Goal: Complete application form: Complete application form

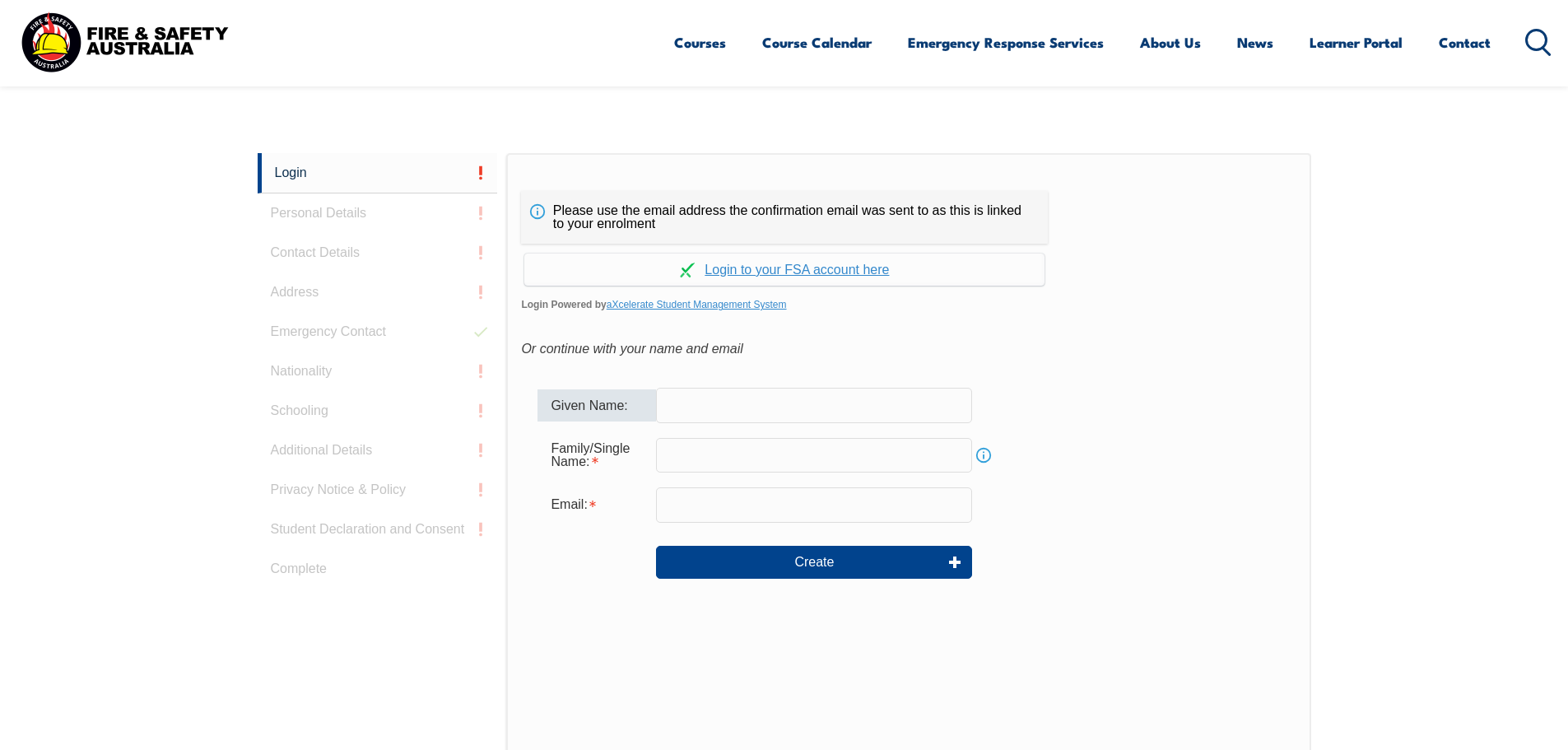
scroll to position [355, 0]
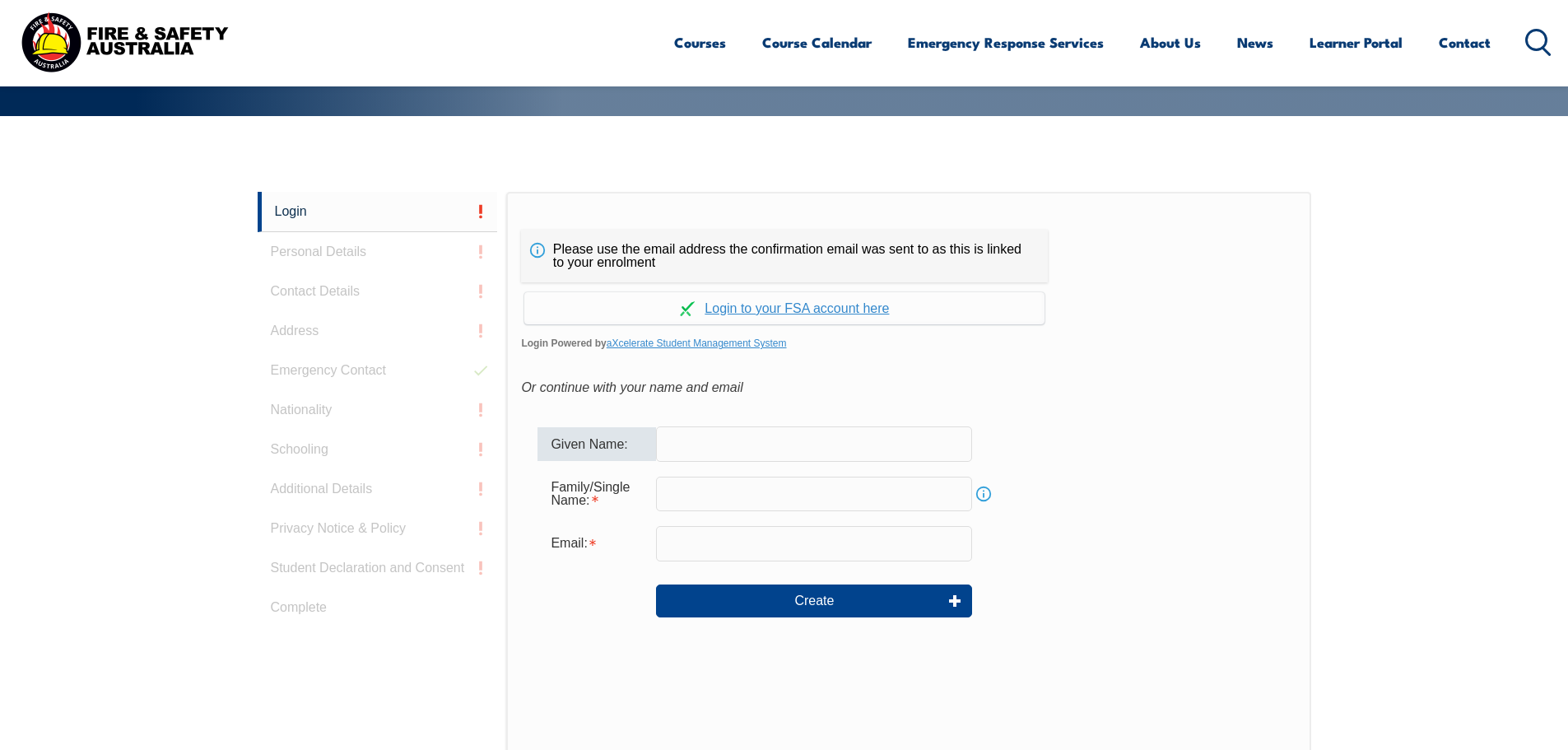
click at [676, 441] on input "text" at bounding box center [814, 443] width 316 height 34
type input "Simon"
type input "Bond"
click at [768, 540] on input "email" at bounding box center [814, 542] width 316 height 34
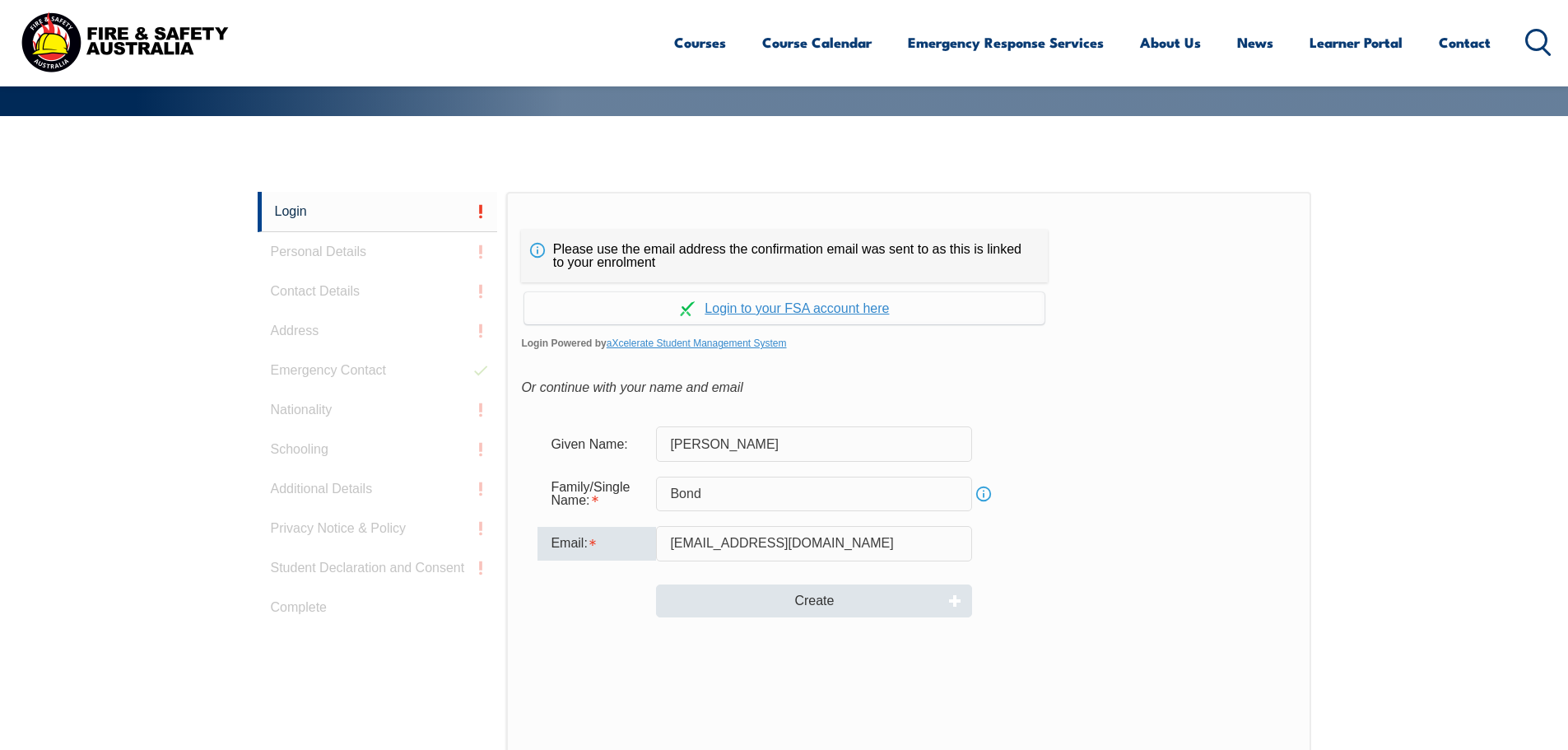
type input "simonrichbond@gmail.com"
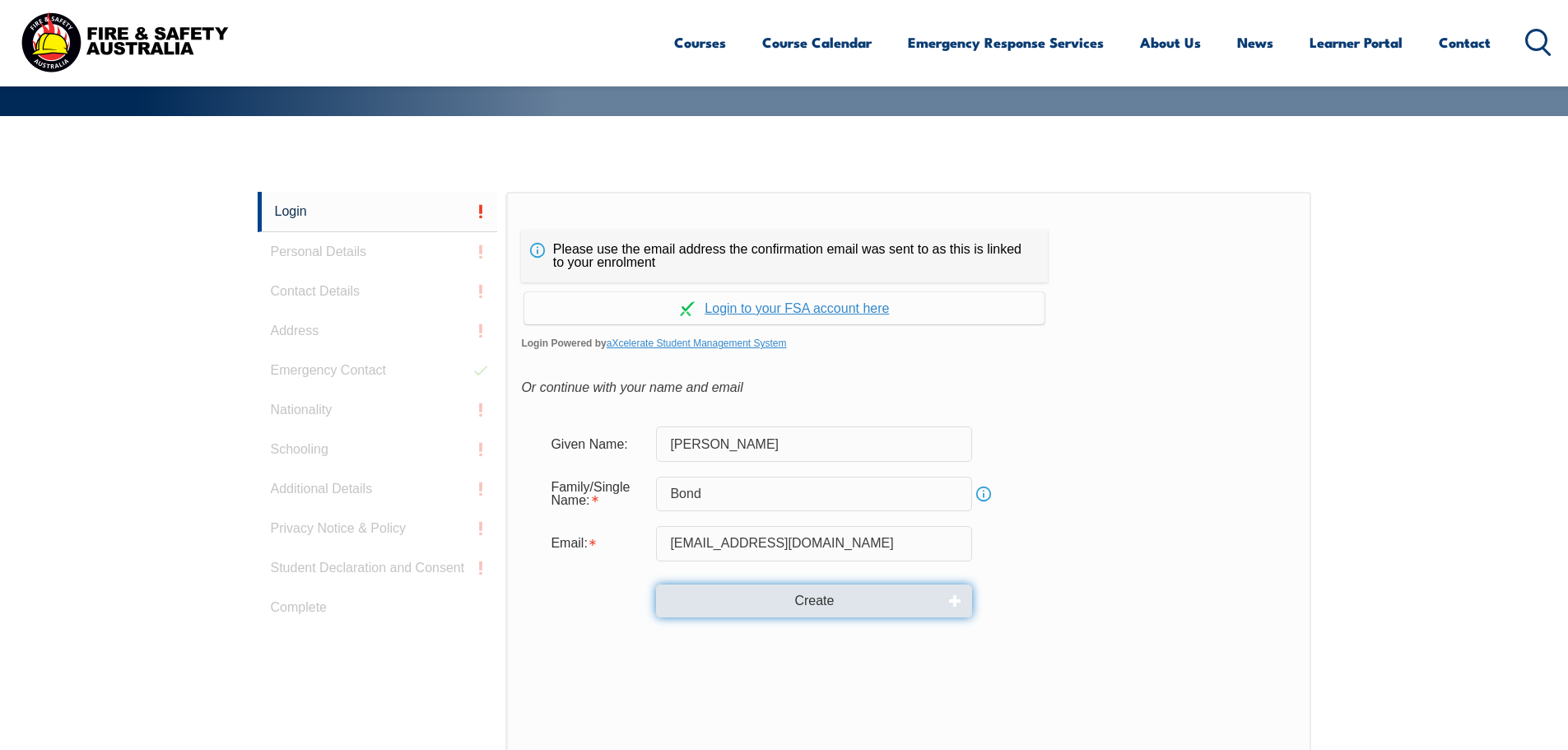
click at [802, 608] on button "Create" at bounding box center [814, 600] width 316 height 33
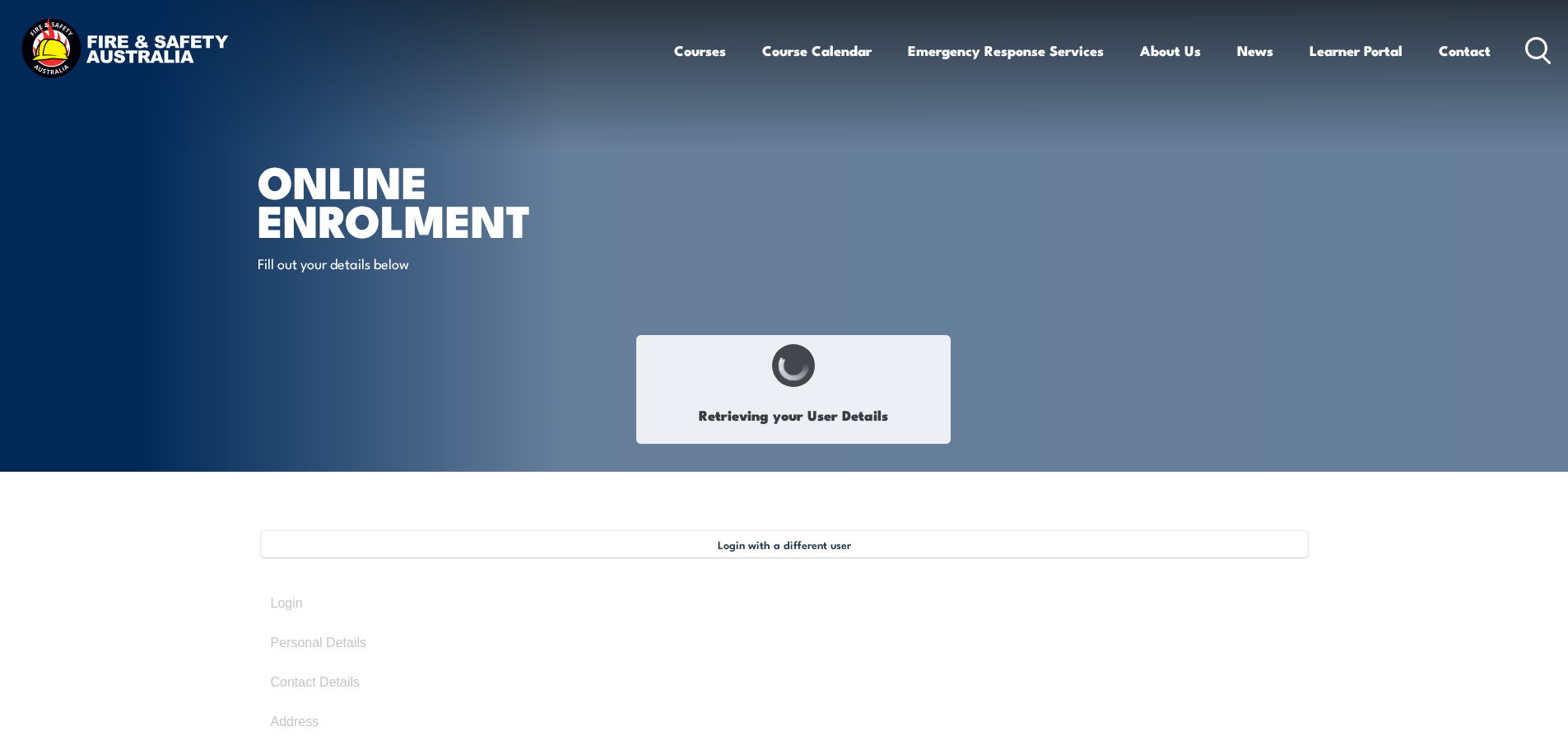
select select "Mr"
type input "Simon"
type input "Richard"
type input "Bond"
type input "May 18, 1973"
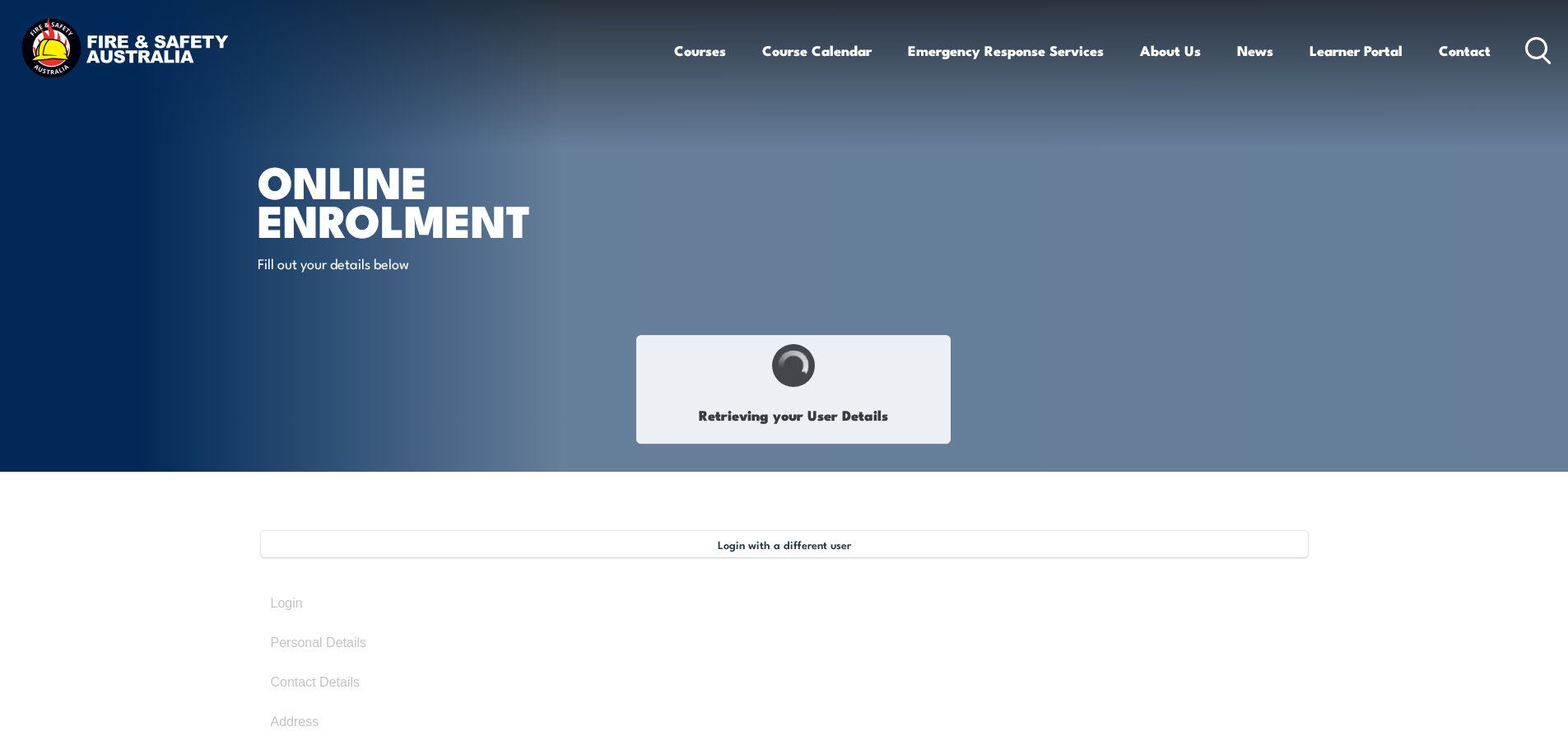
type input "7U26V9ZXW7"
select select "M"
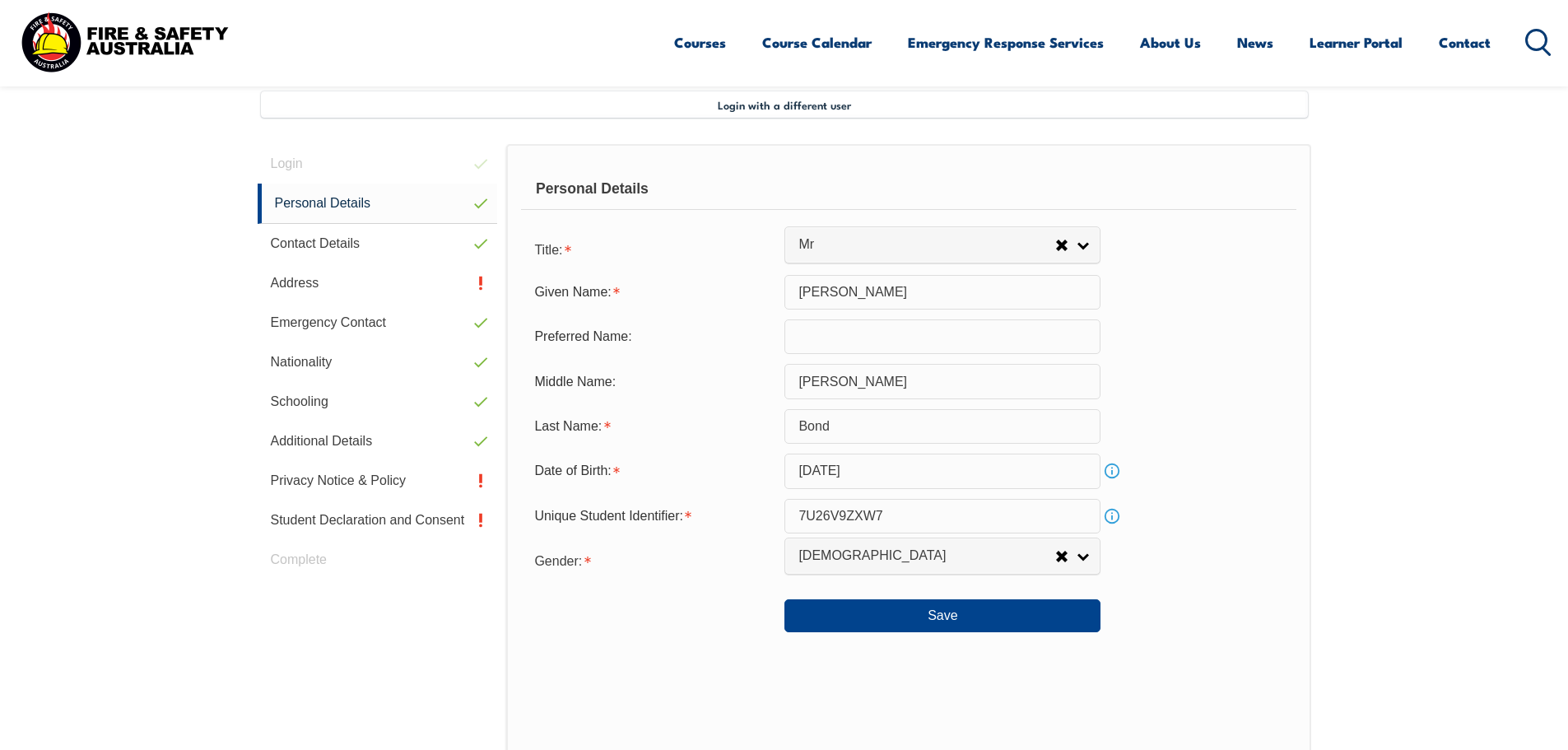
scroll to position [449, 0]
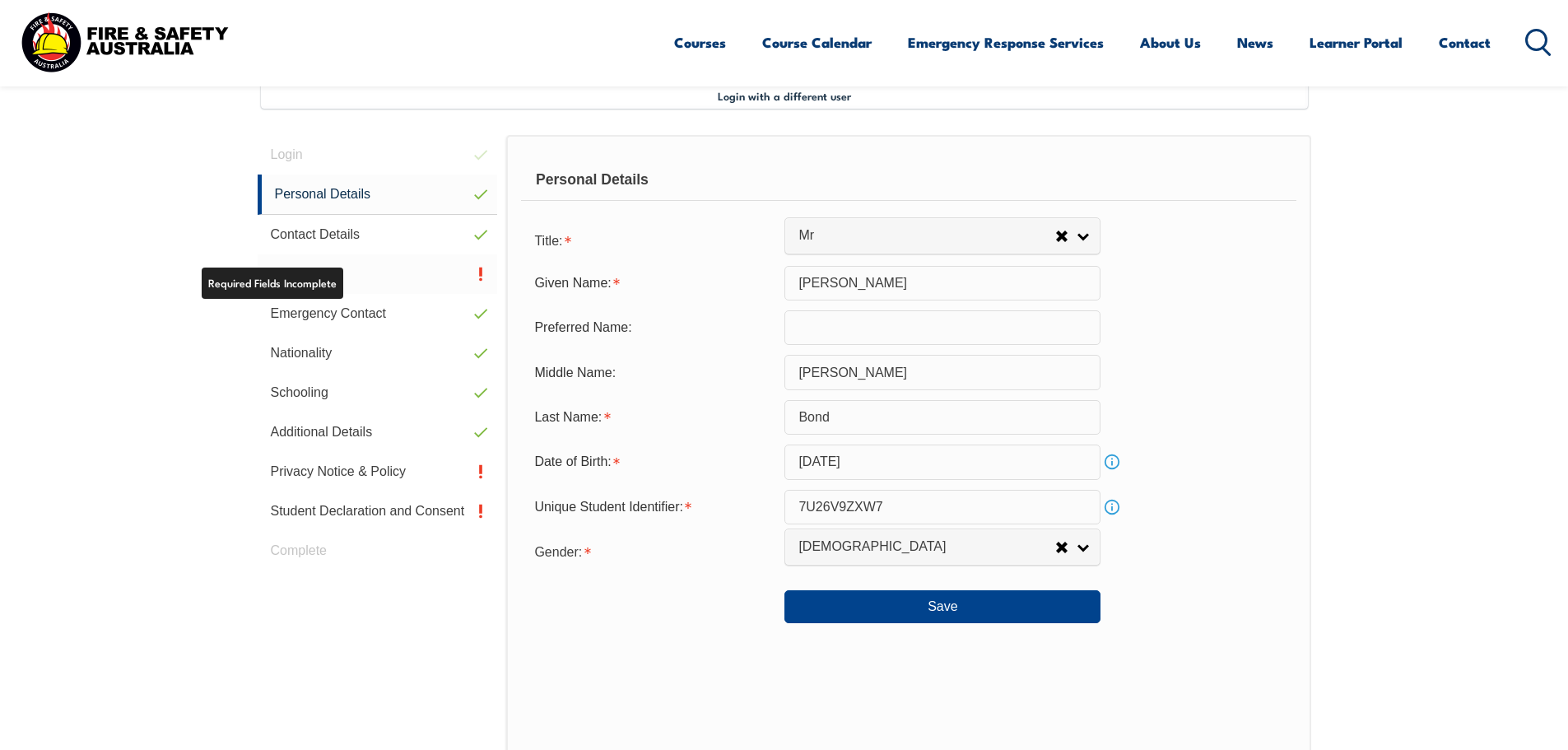
click at [316, 279] on link "Address" at bounding box center [378, 274] width 240 height 40
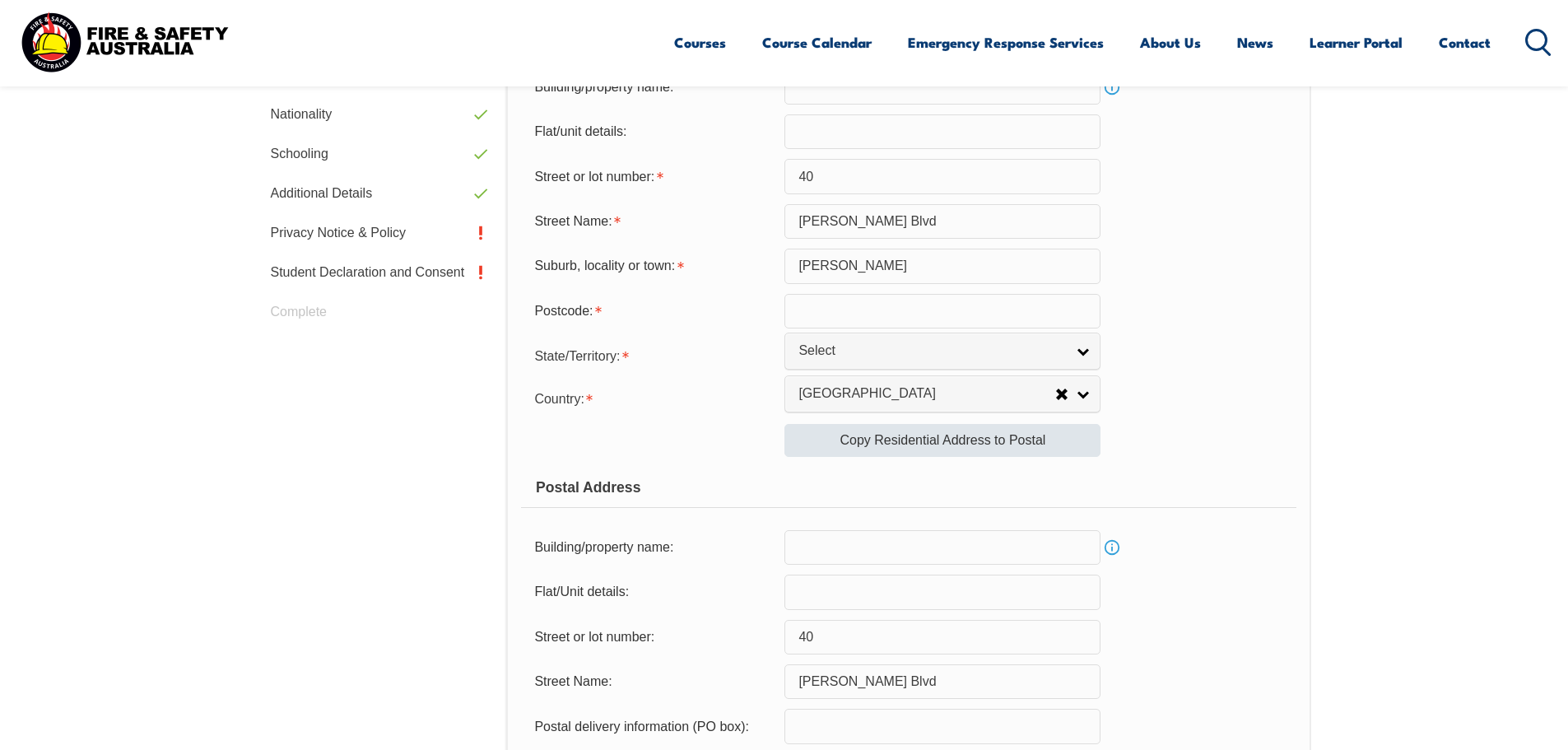
scroll to position [695, 0]
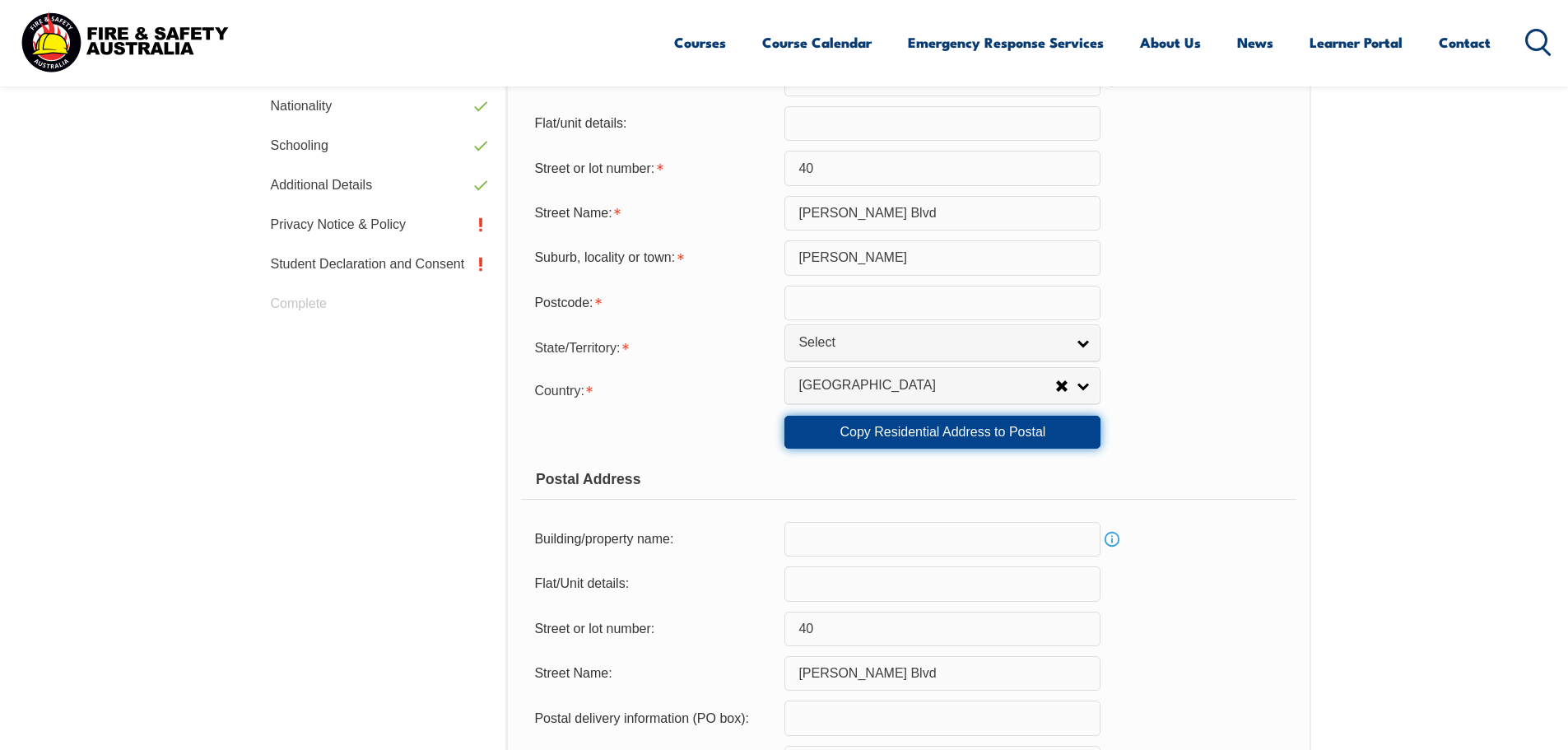
click at [941, 434] on link "Copy Residential Address to Postal" at bounding box center [943, 431] width 316 height 33
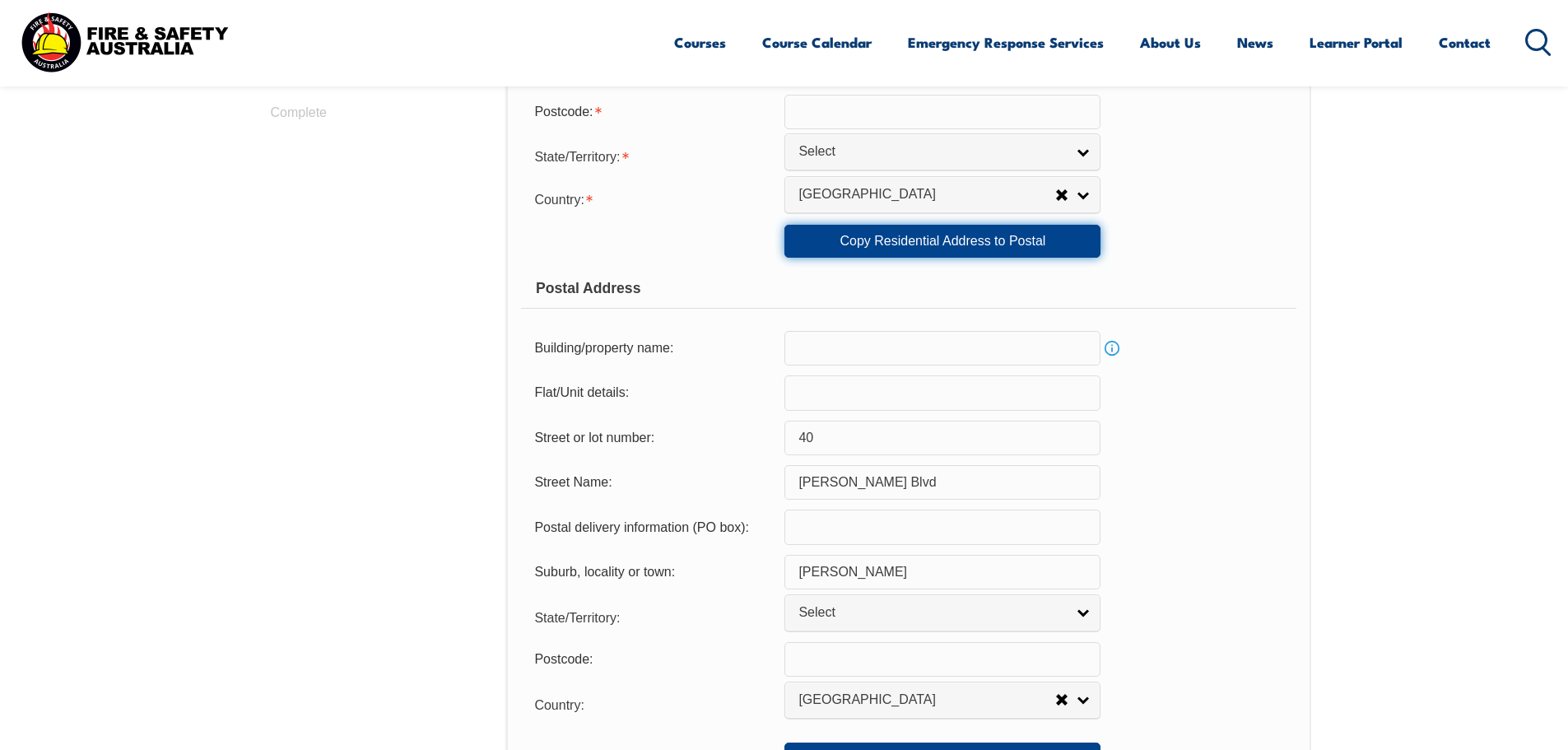
scroll to position [1025, 0]
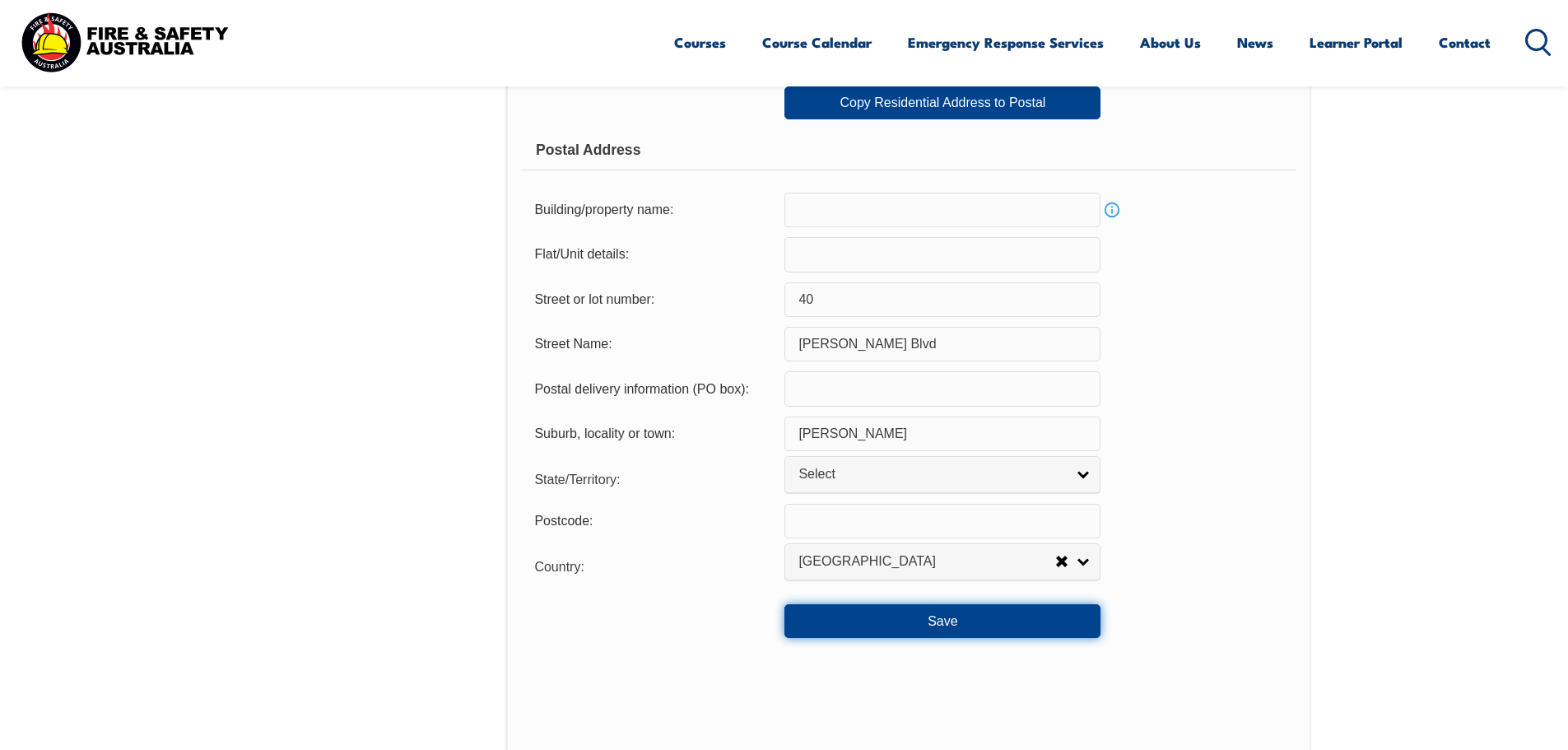
click at [928, 623] on button "Save" at bounding box center [943, 620] width 316 height 33
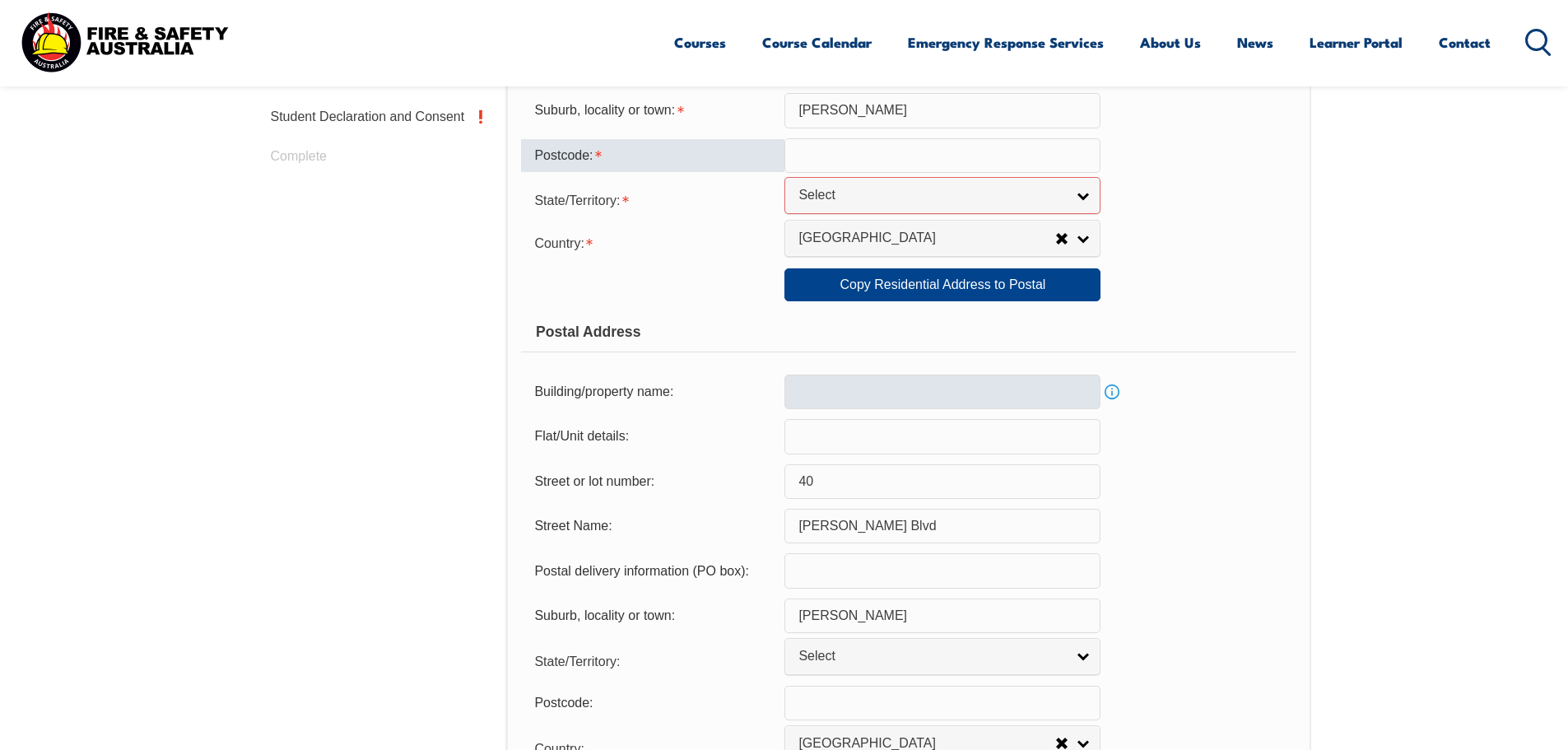
scroll to position [652, 0]
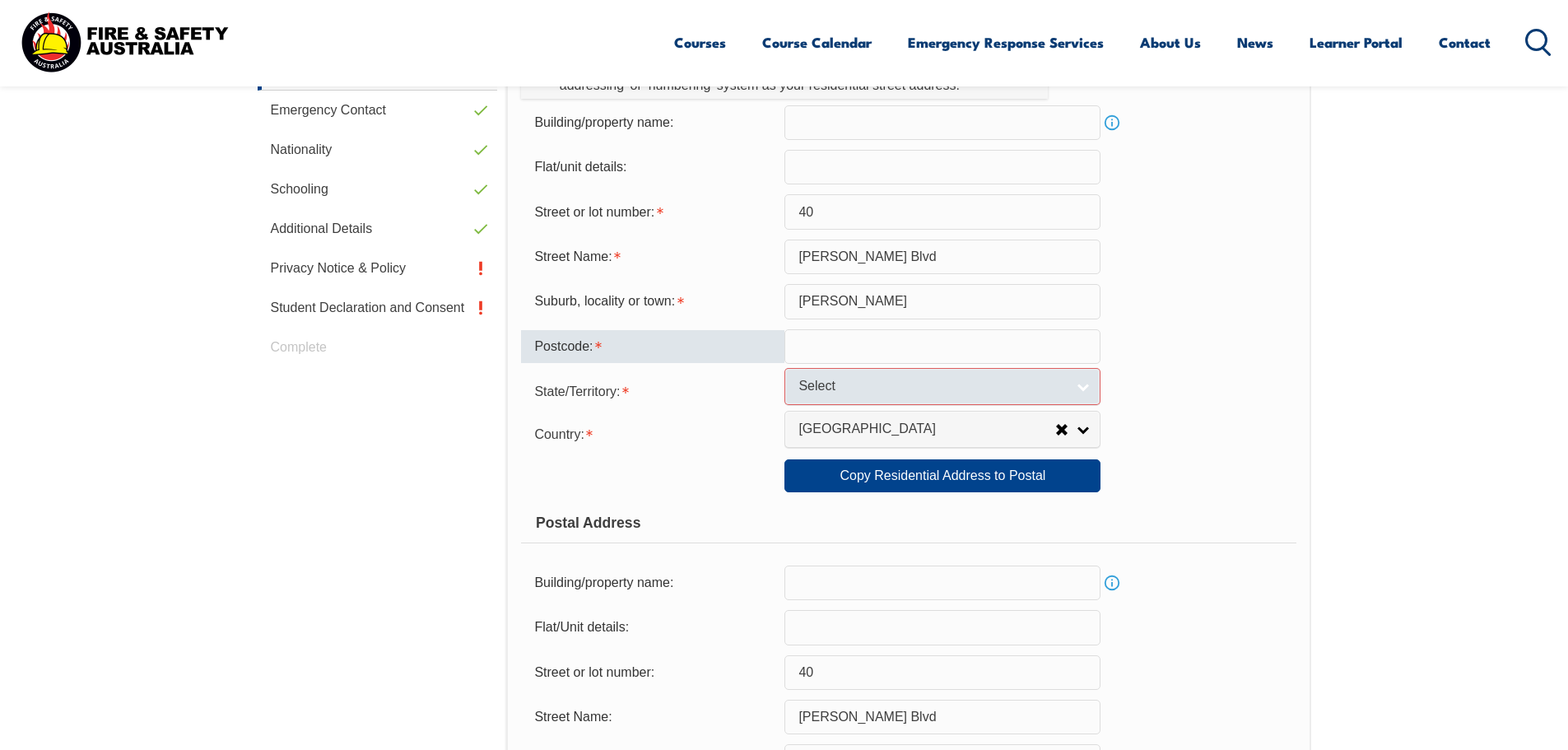
click at [890, 390] on span "Select" at bounding box center [932, 387] width 267 height 18
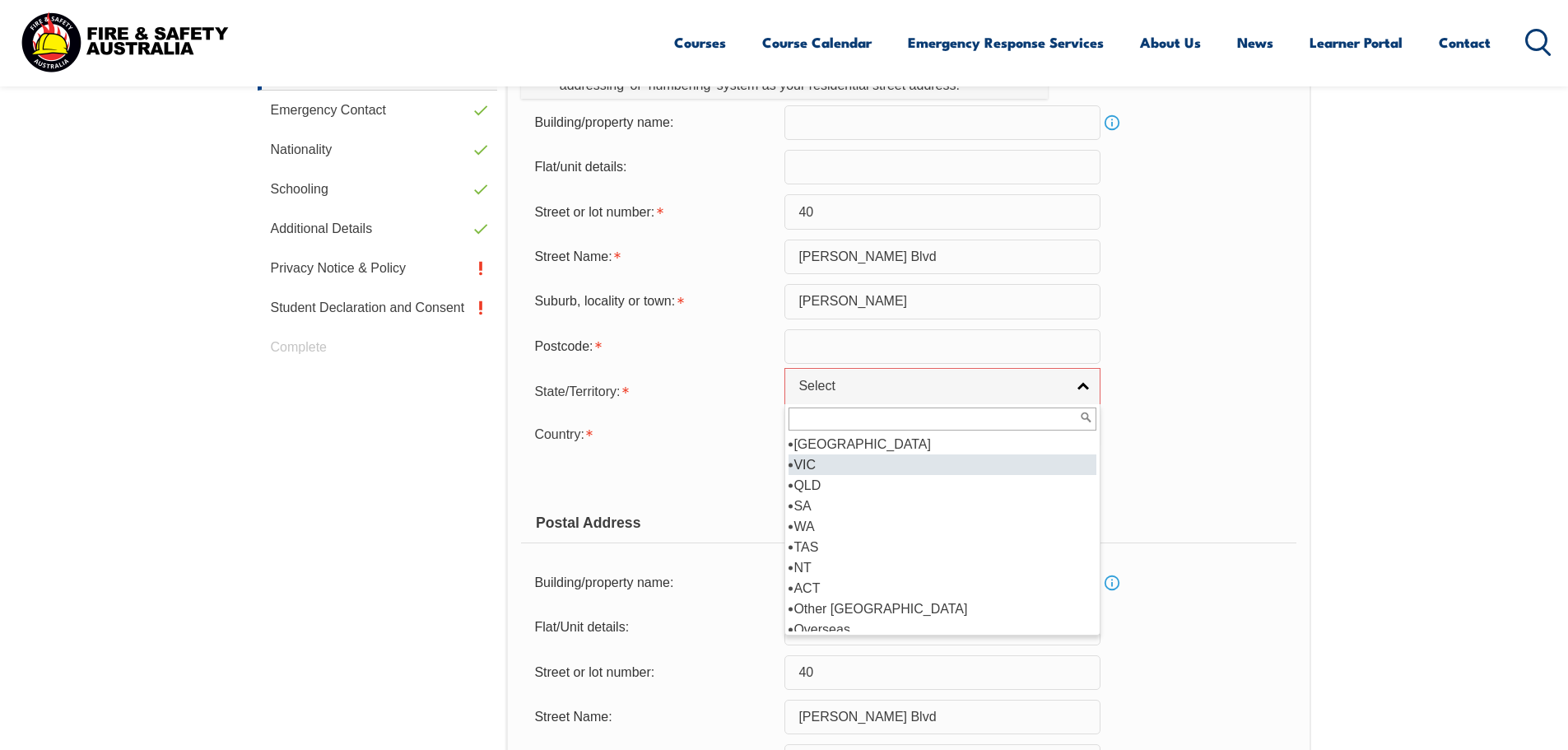
click at [823, 458] on li "VIC" at bounding box center [942, 464] width 308 height 20
select select "VIC"
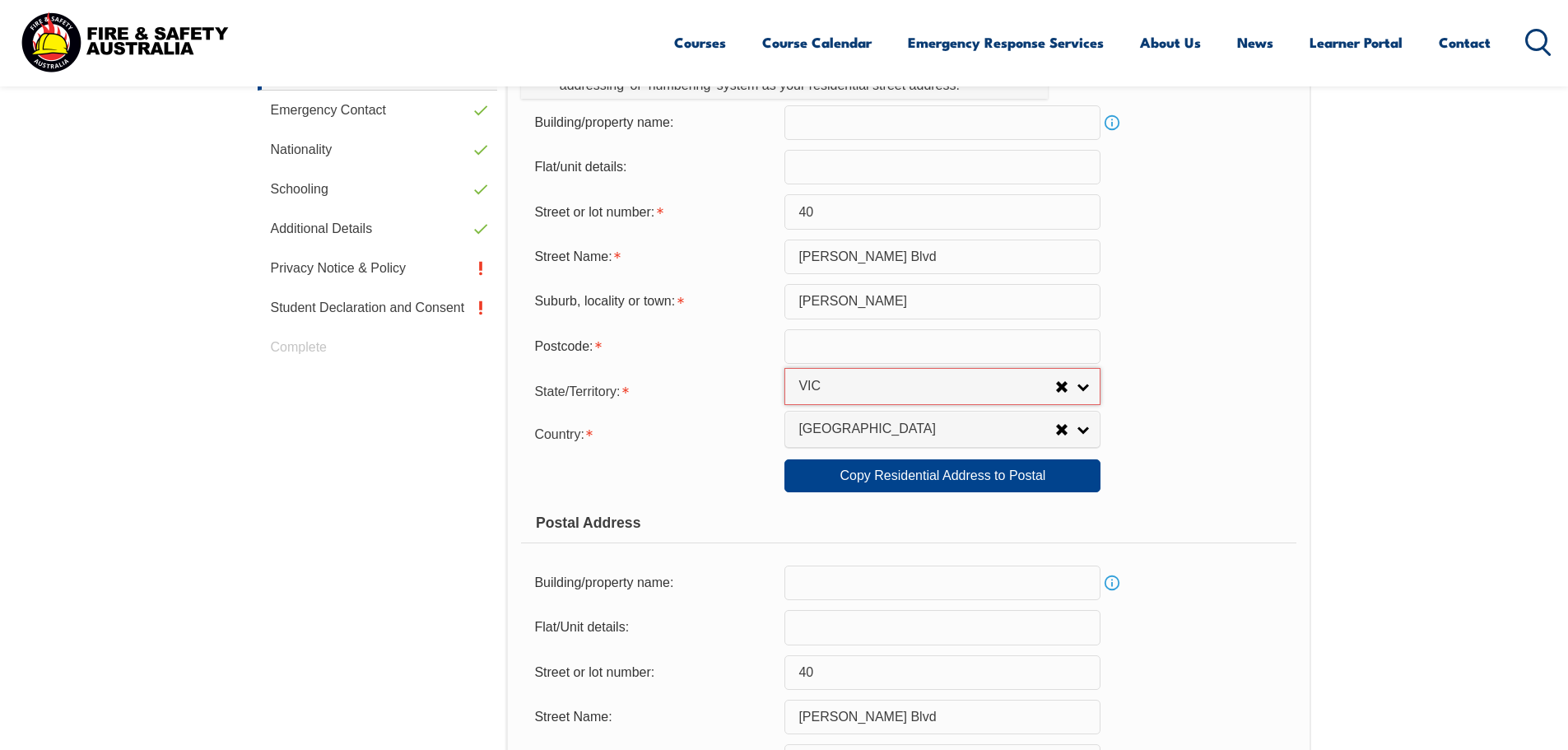
click at [860, 354] on input "text" at bounding box center [943, 346] width 316 height 34
type input "3337"
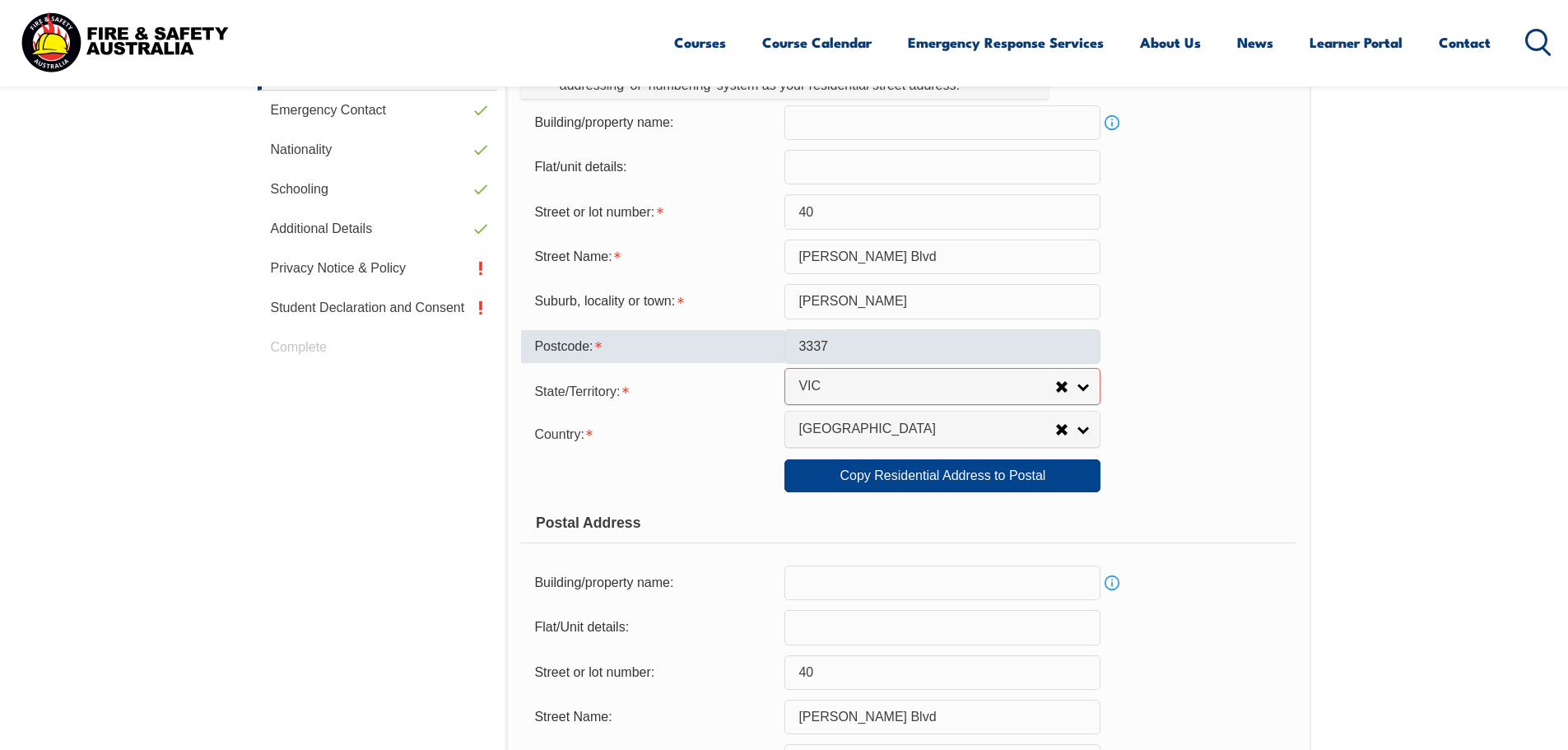
type input "40 Arnolds Creek Boulevard"
type input "Arnolds Creek Boulevard"
type input "Melton West"
type input "VIC"
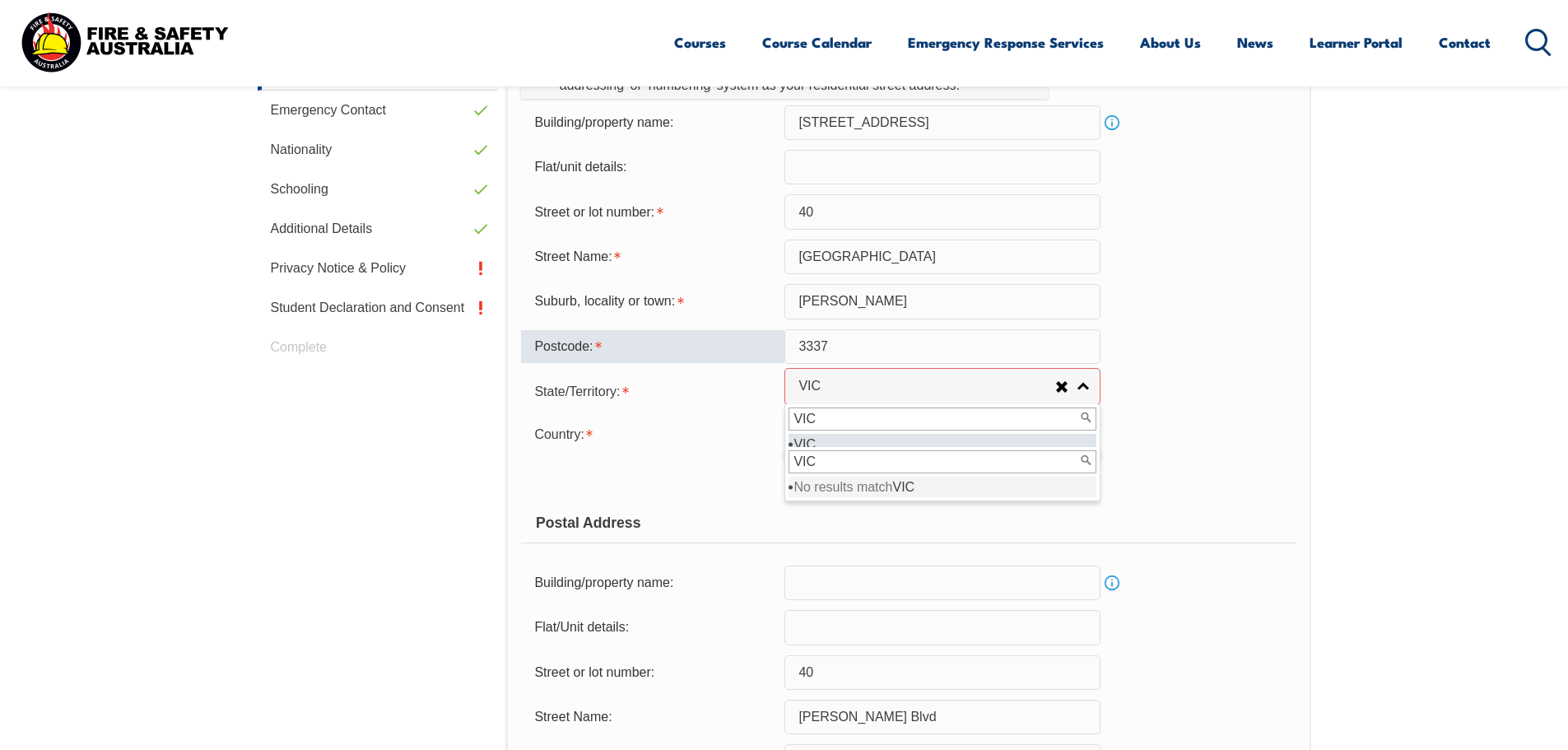
click at [1271, 245] on div "Street Name: Arnolds Creek Boulevard" at bounding box center [909, 256] width 775 height 34
click at [833, 460] on input "VIC" at bounding box center [942, 462] width 308 height 23
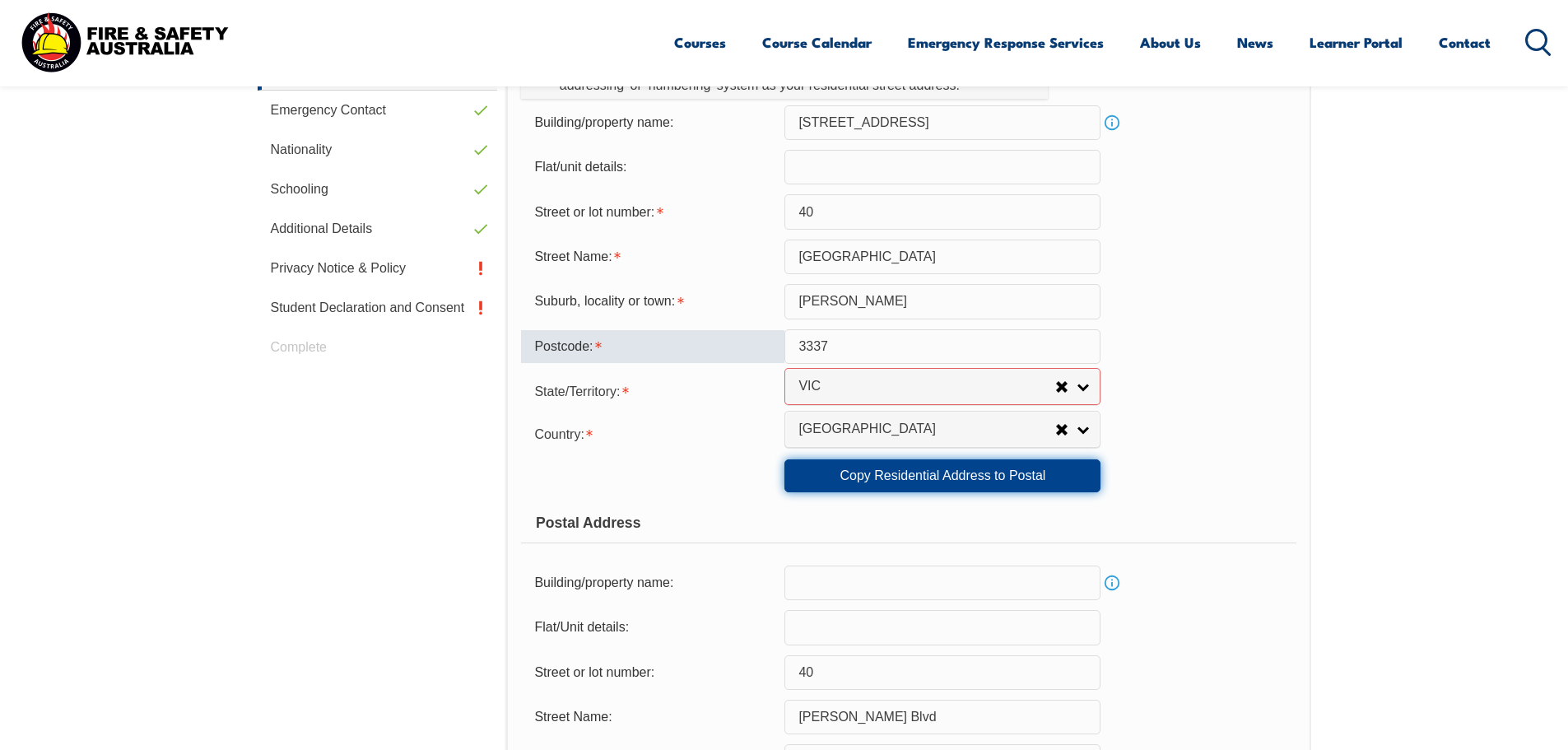
click at [941, 474] on link "Copy Residential Address to Postal" at bounding box center [943, 475] width 316 height 33
type input "40 Arnolds Creek Boulevard"
type input "Arnolds Creek Boulevard"
type input "Melton West"
select select "VIC"
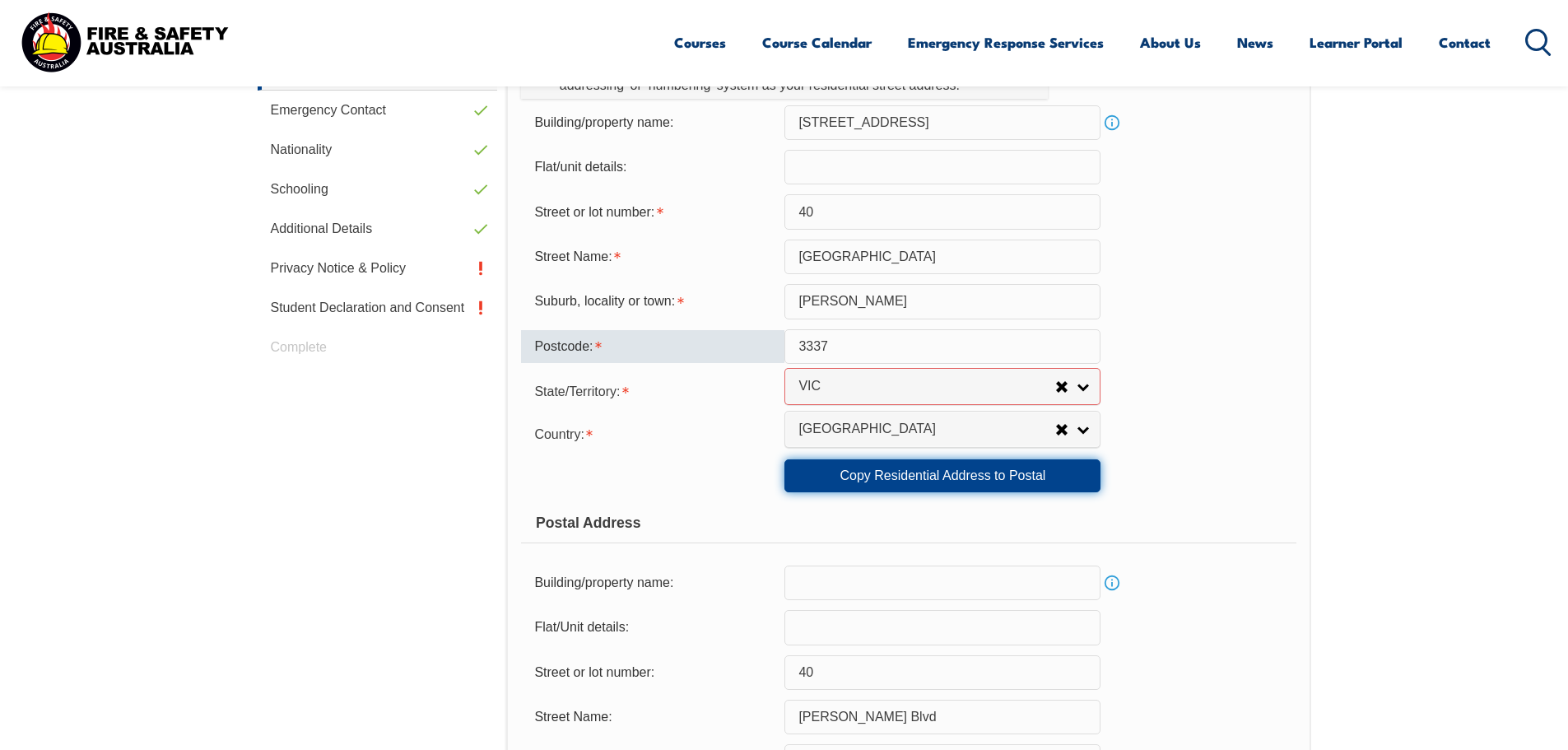
type input "3337"
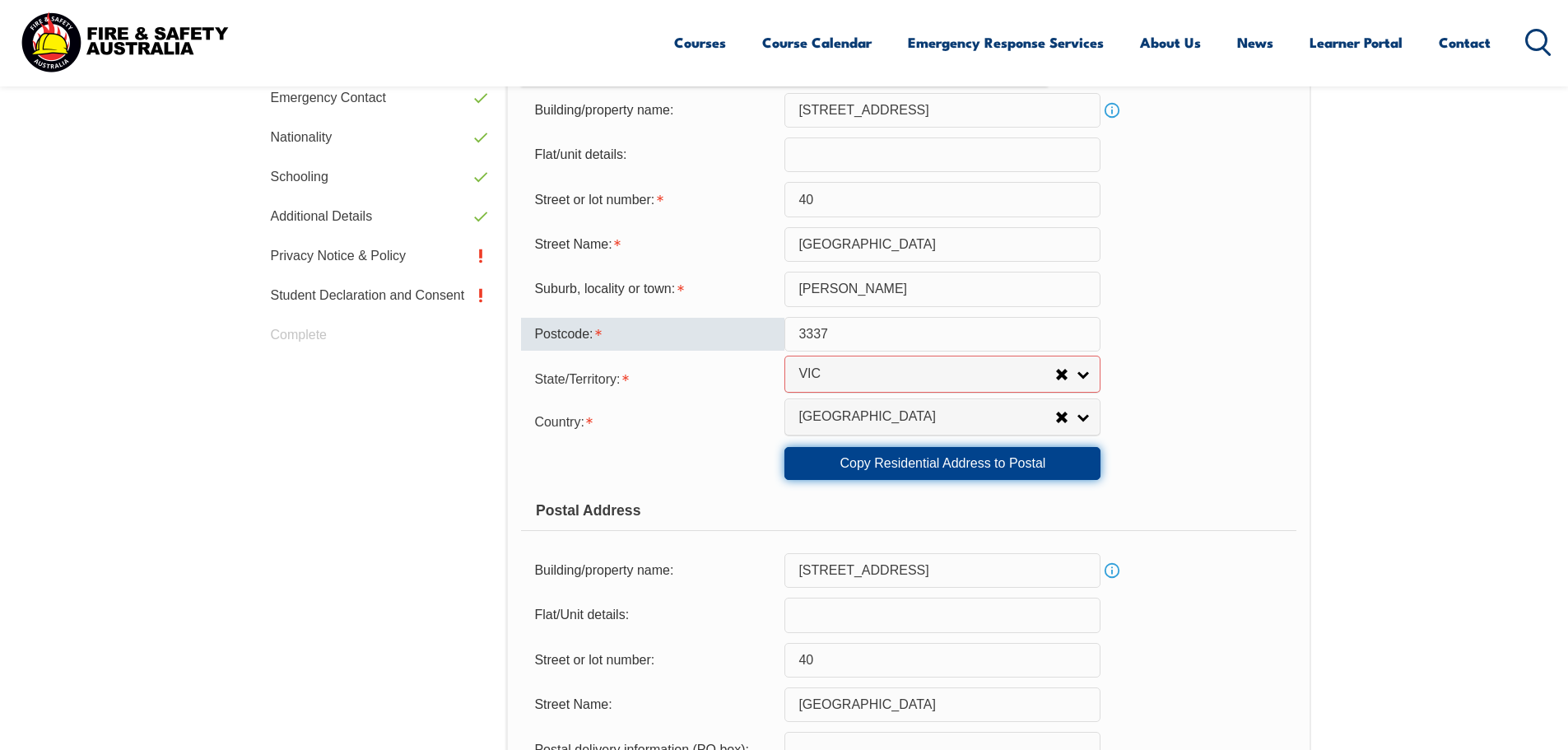
scroll to position [1146, 0]
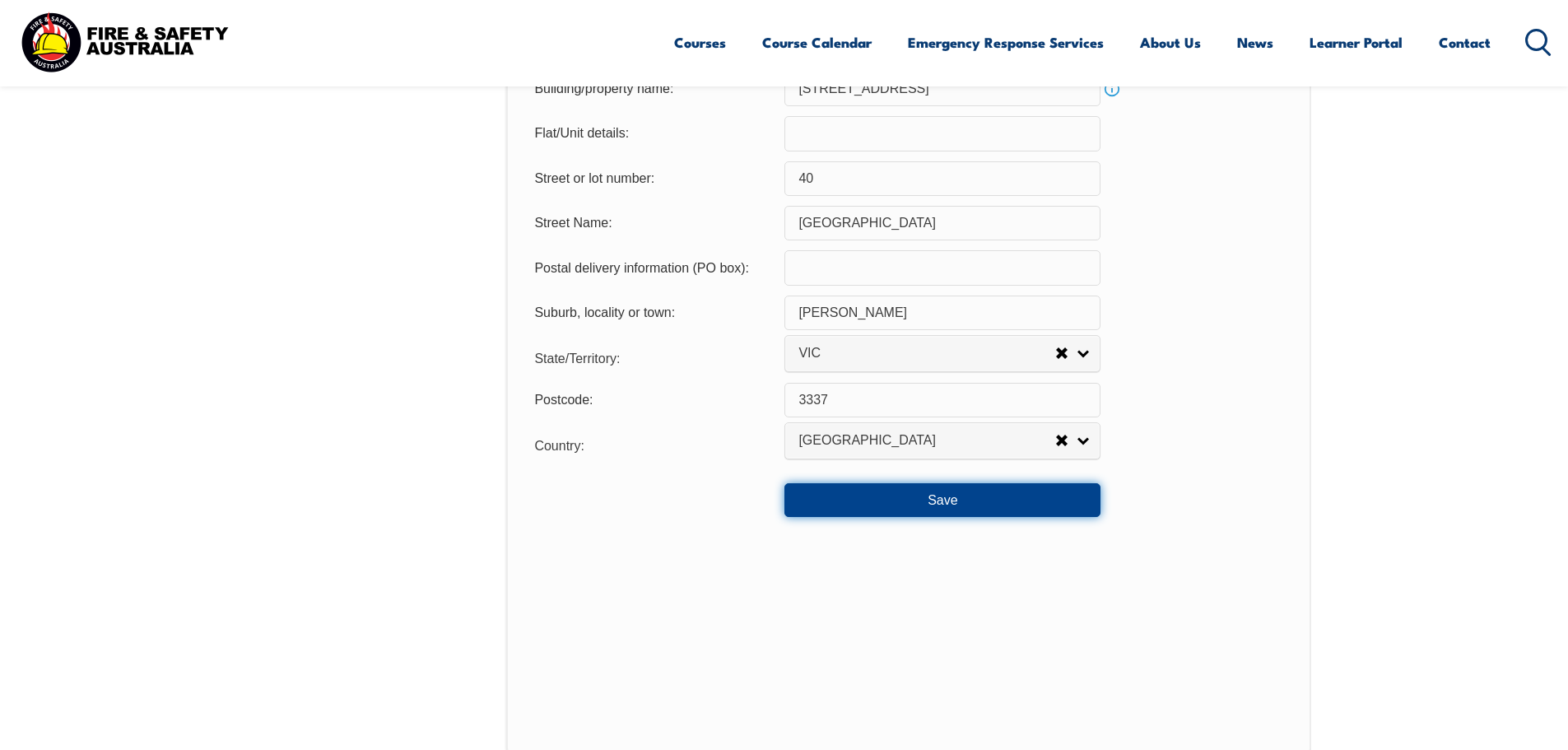
click at [918, 505] on button "Save" at bounding box center [943, 499] width 316 height 33
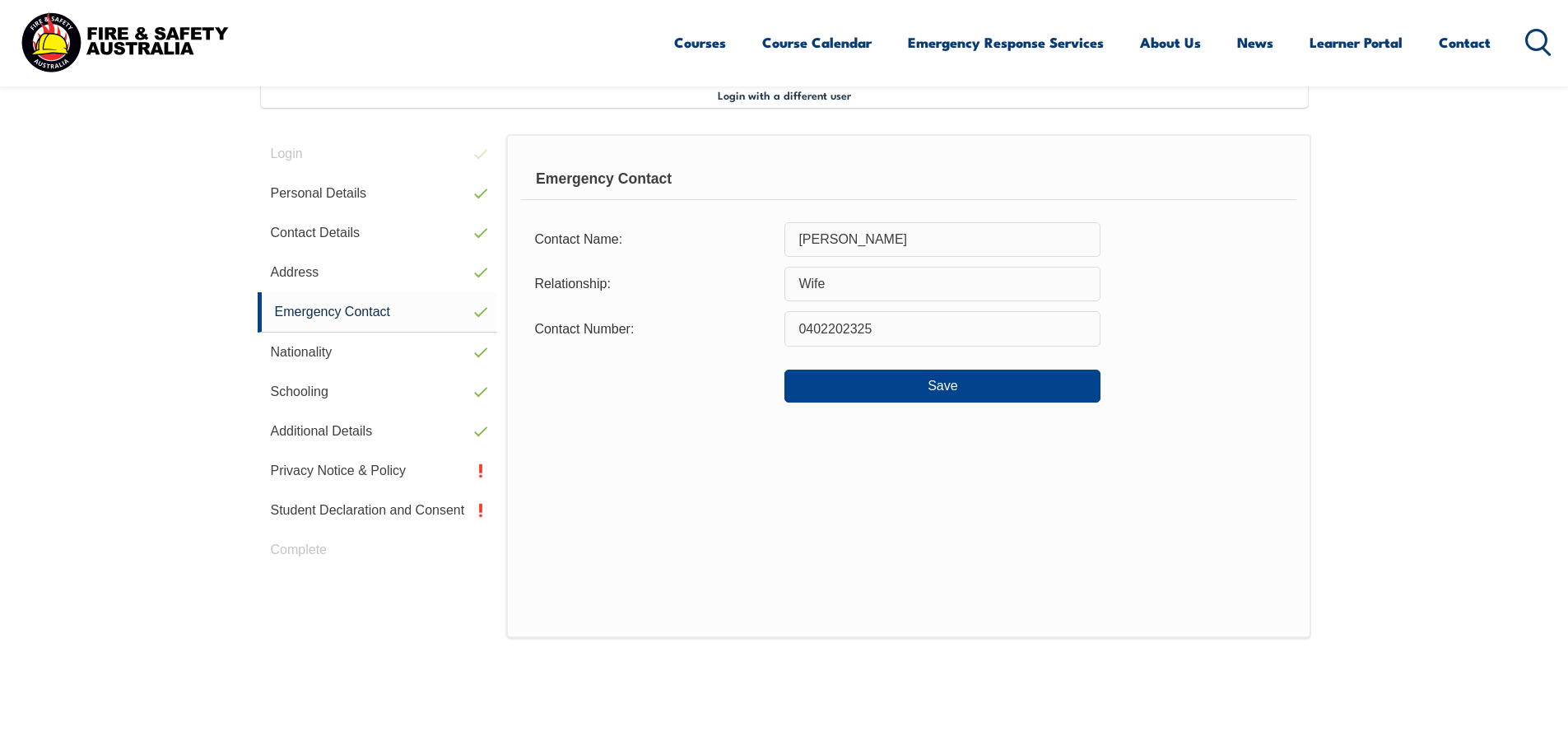
scroll to position [449, 0]
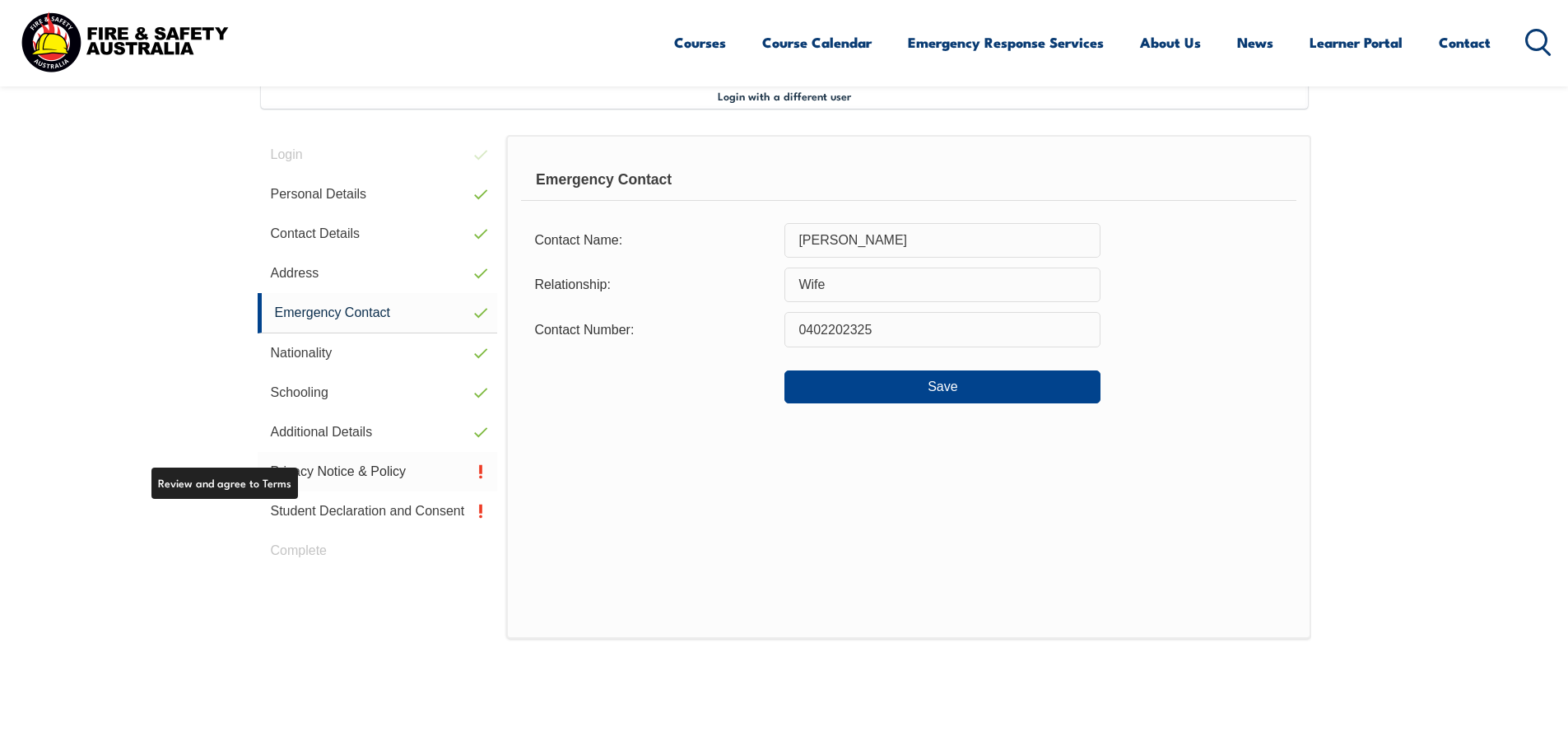
click at [382, 463] on link "Privacy Notice & Policy" at bounding box center [378, 471] width 240 height 40
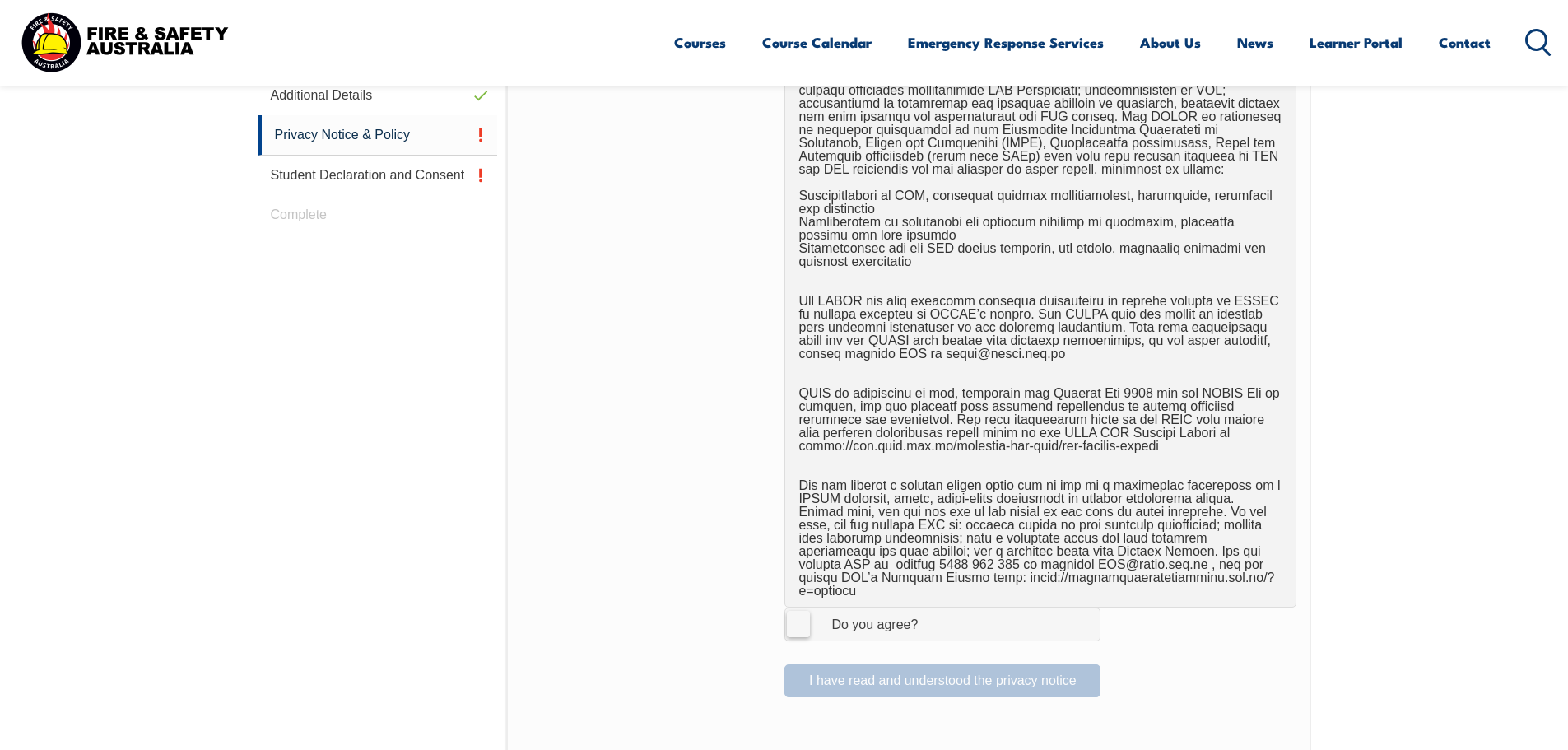
scroll to position [943, 0]
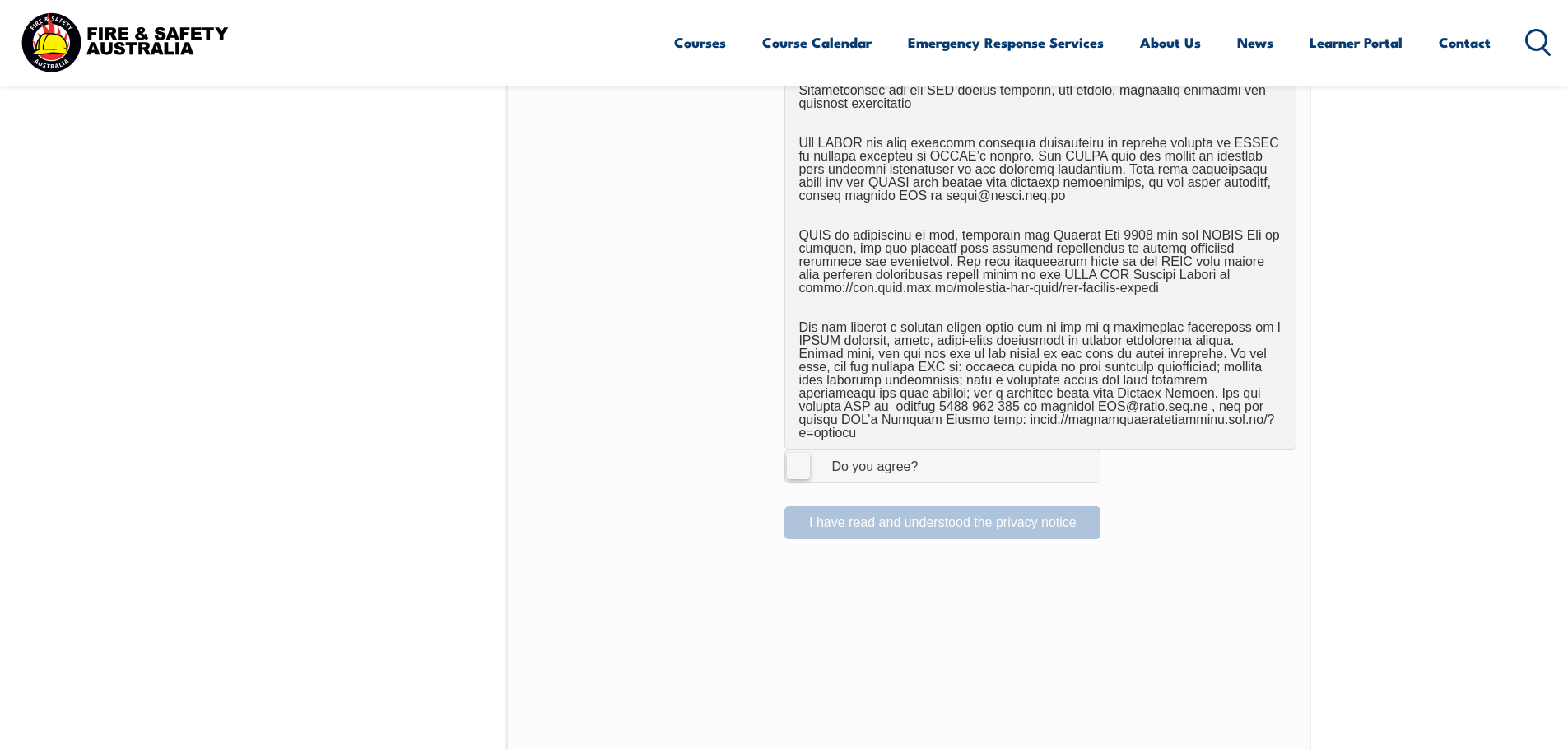
click at [797, 458] on label "I Agree Do you agree?" at bounding box center [943, 466] width 316 height 33
click at [932, 458] on input "I Agree Do you agree?" at bounding box center [946, 466] width 28 height 31
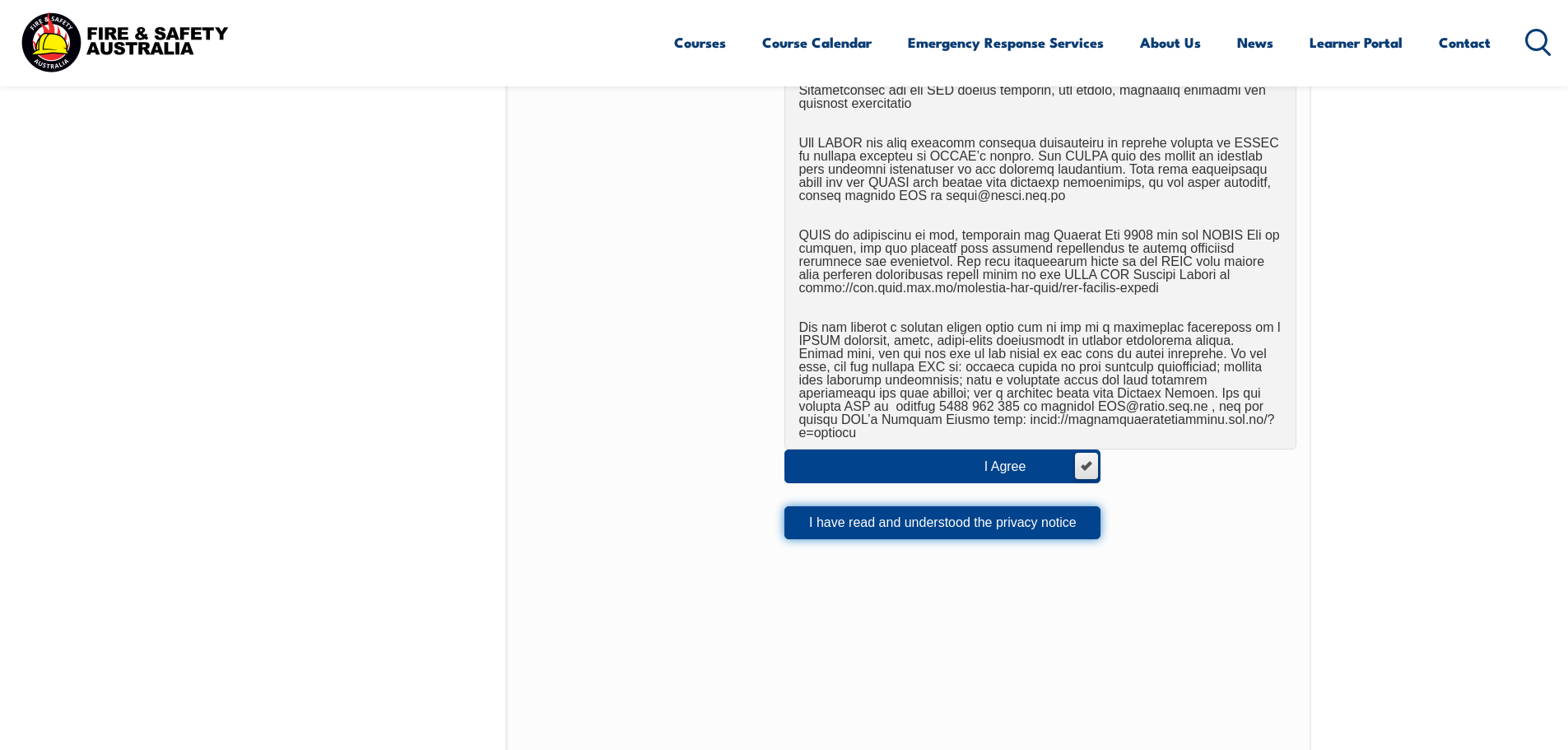
click at [831, 518] on button "I have read and understood the privacy notice" at bounding box center [943, 522] width 316 height 33
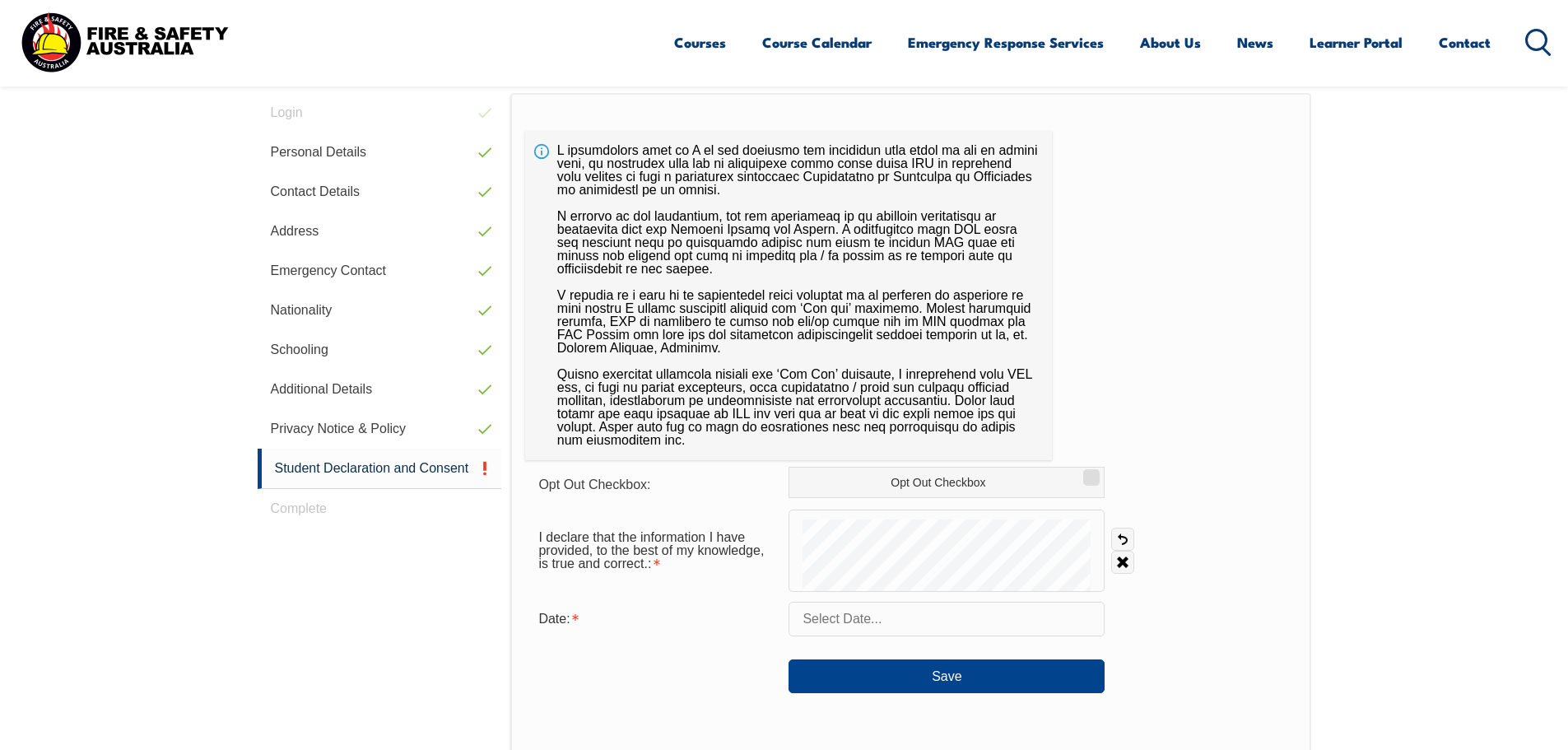
scroll to position [489, 0]
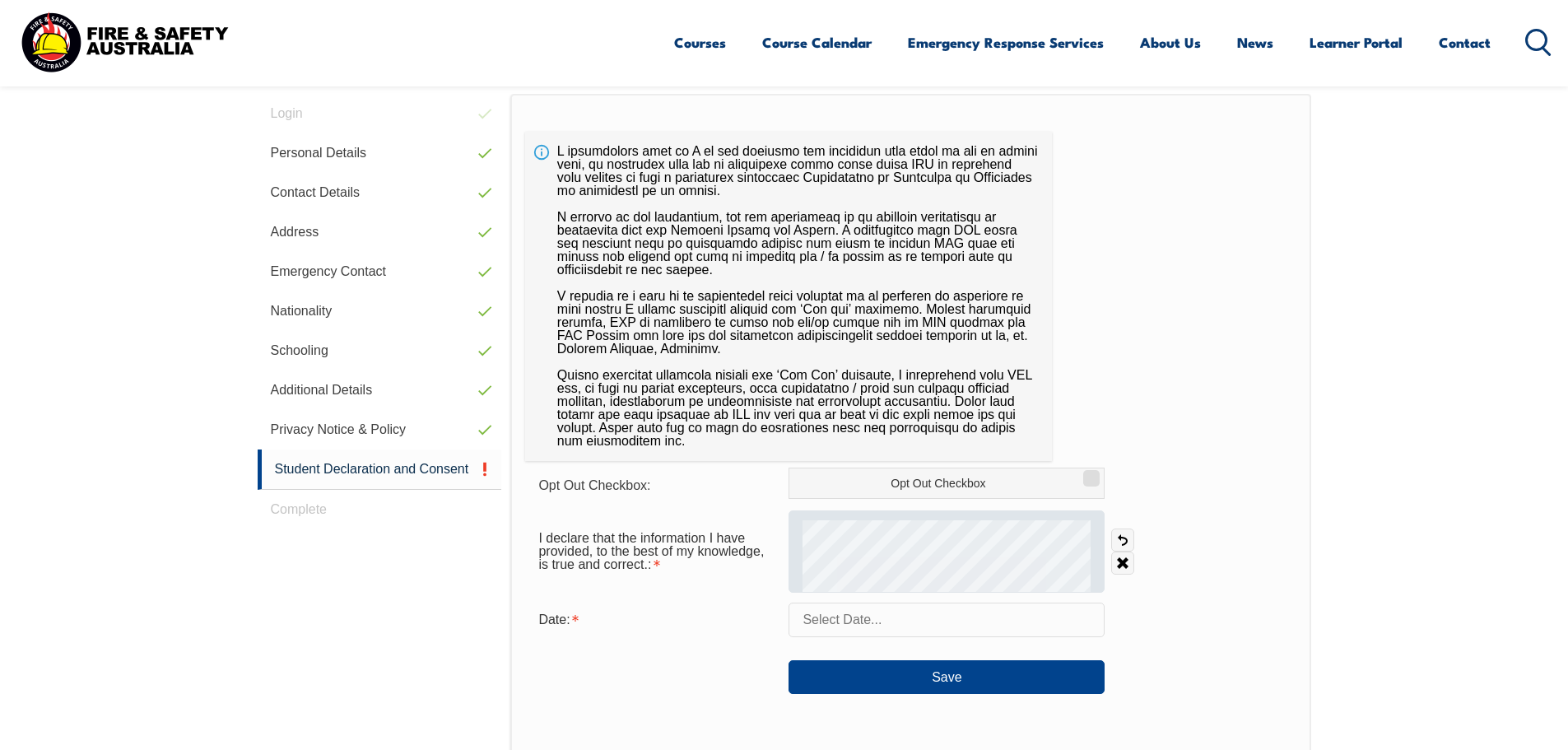
click at [859, 570] on div at bounding box center [947, 551] width 316 height 82
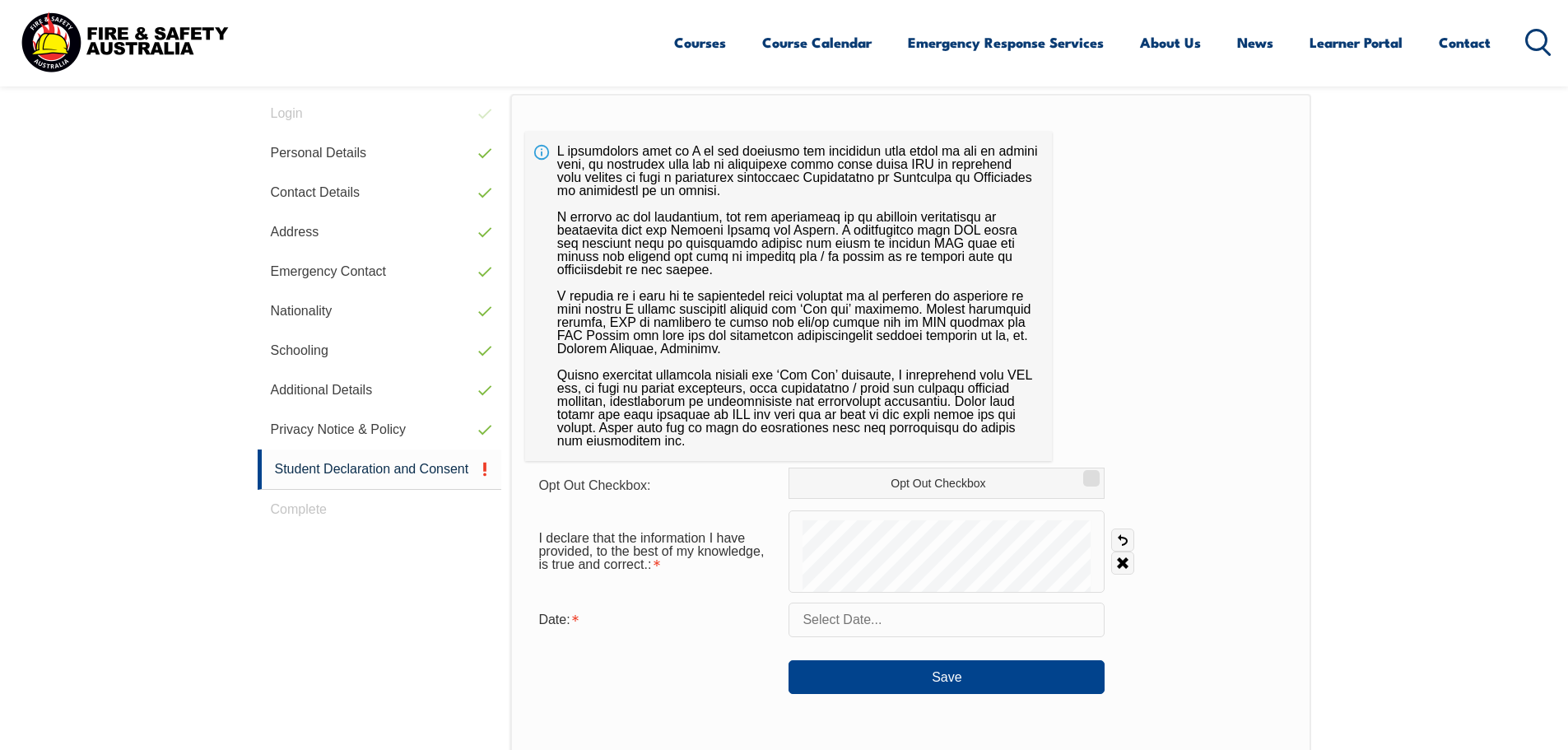
click at [866, 615] on input "text" at bounding box center [947, 619] width 316 height 34
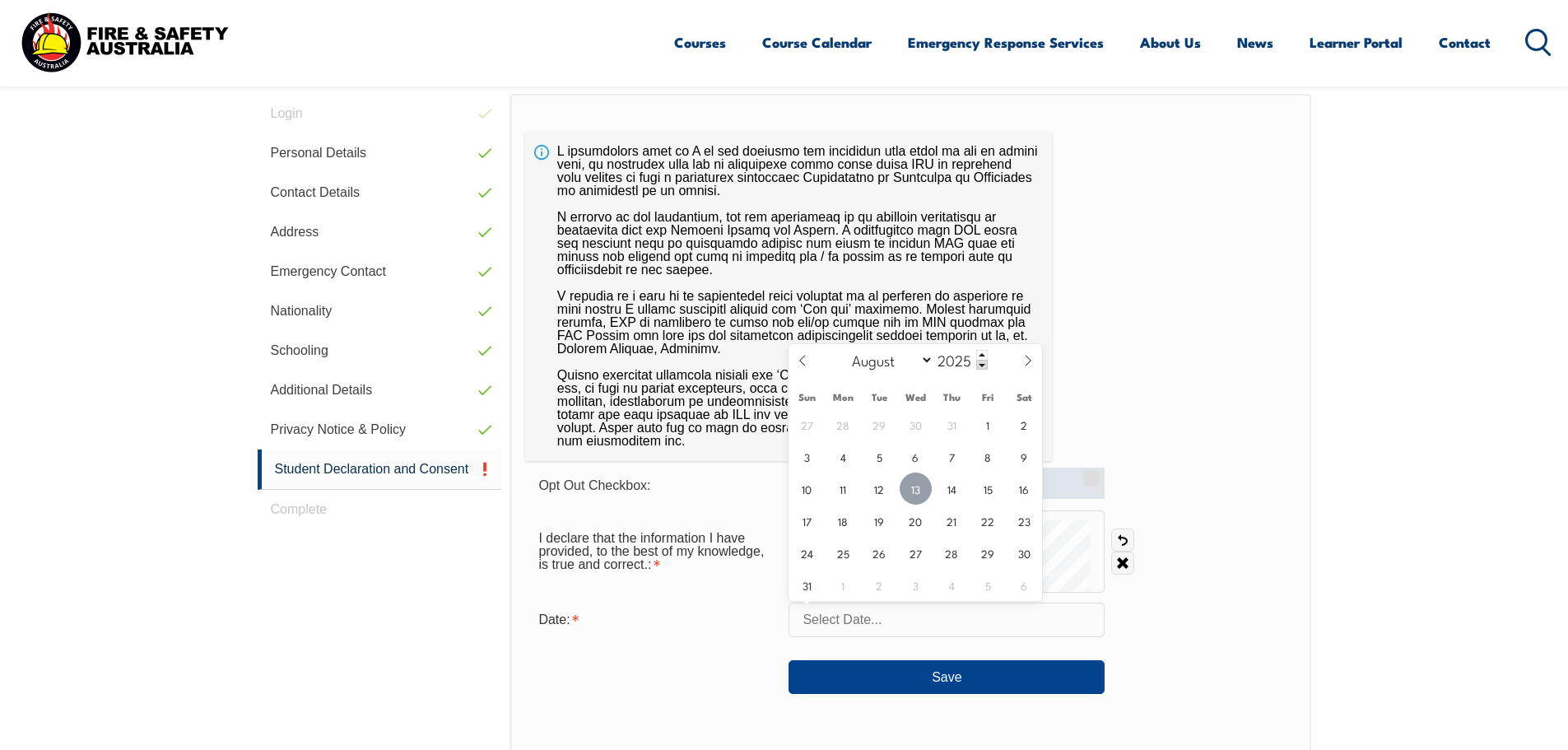
drag, startPoint x: 919, startPoint y: 494, endPoint x: 937, endPoint y: 493, distance: 18.0
click at [919, 494] on span "13" at bounding box center [916, 489] width 32 height 32
type input "August 13, 2025"
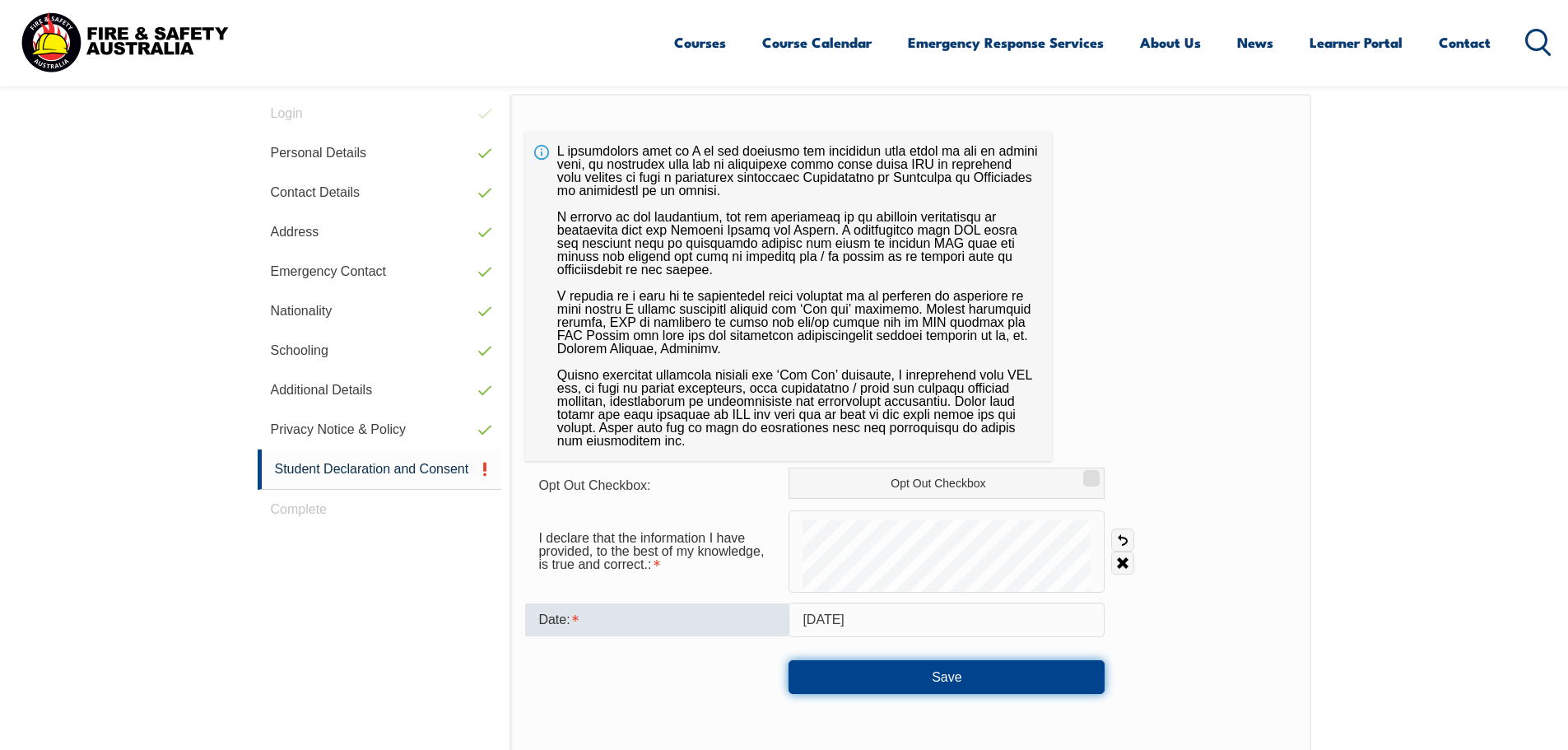
click at [895, 681] on button "Save" at bounding box center [947, 676] width 316 height 33
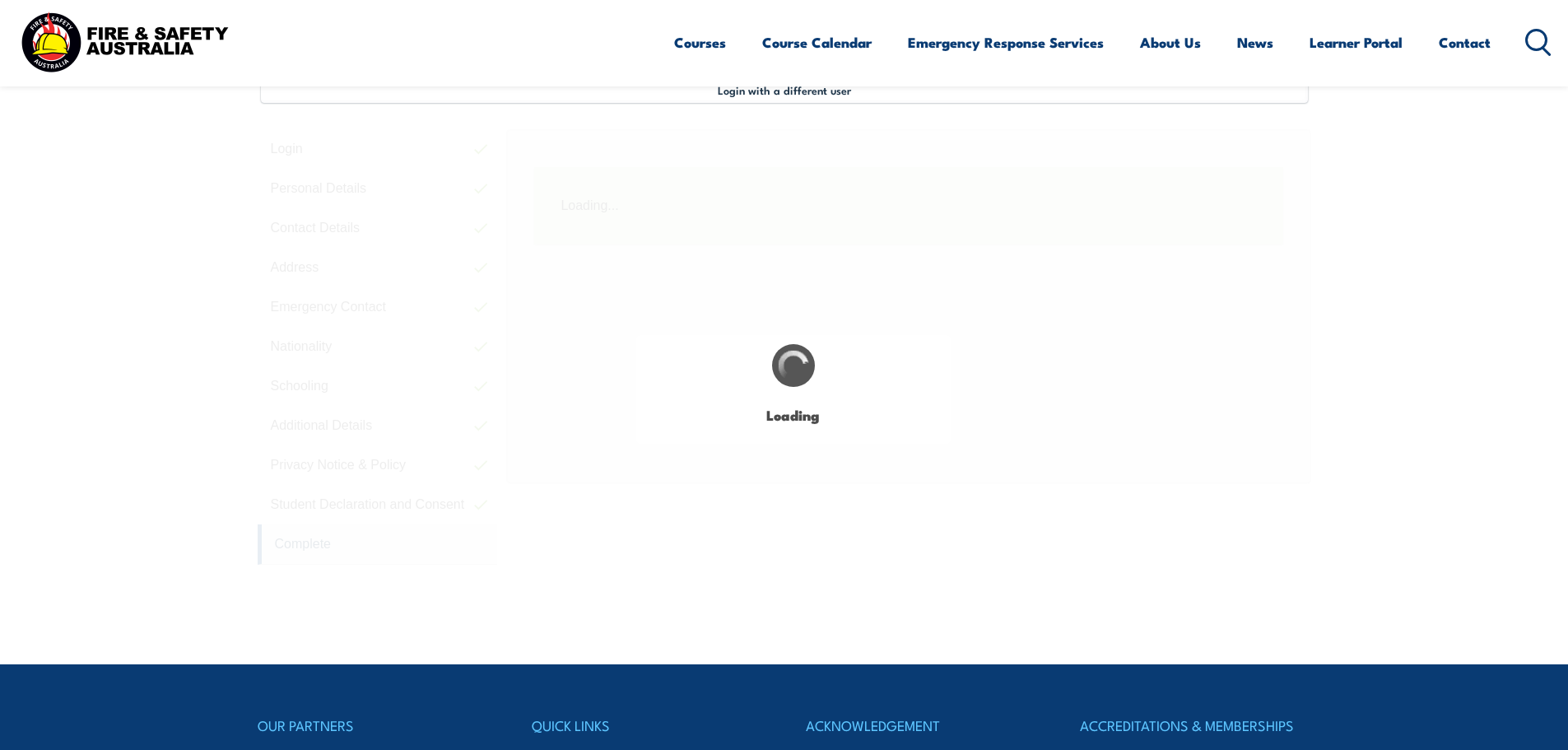
scroll to position [449, 0]
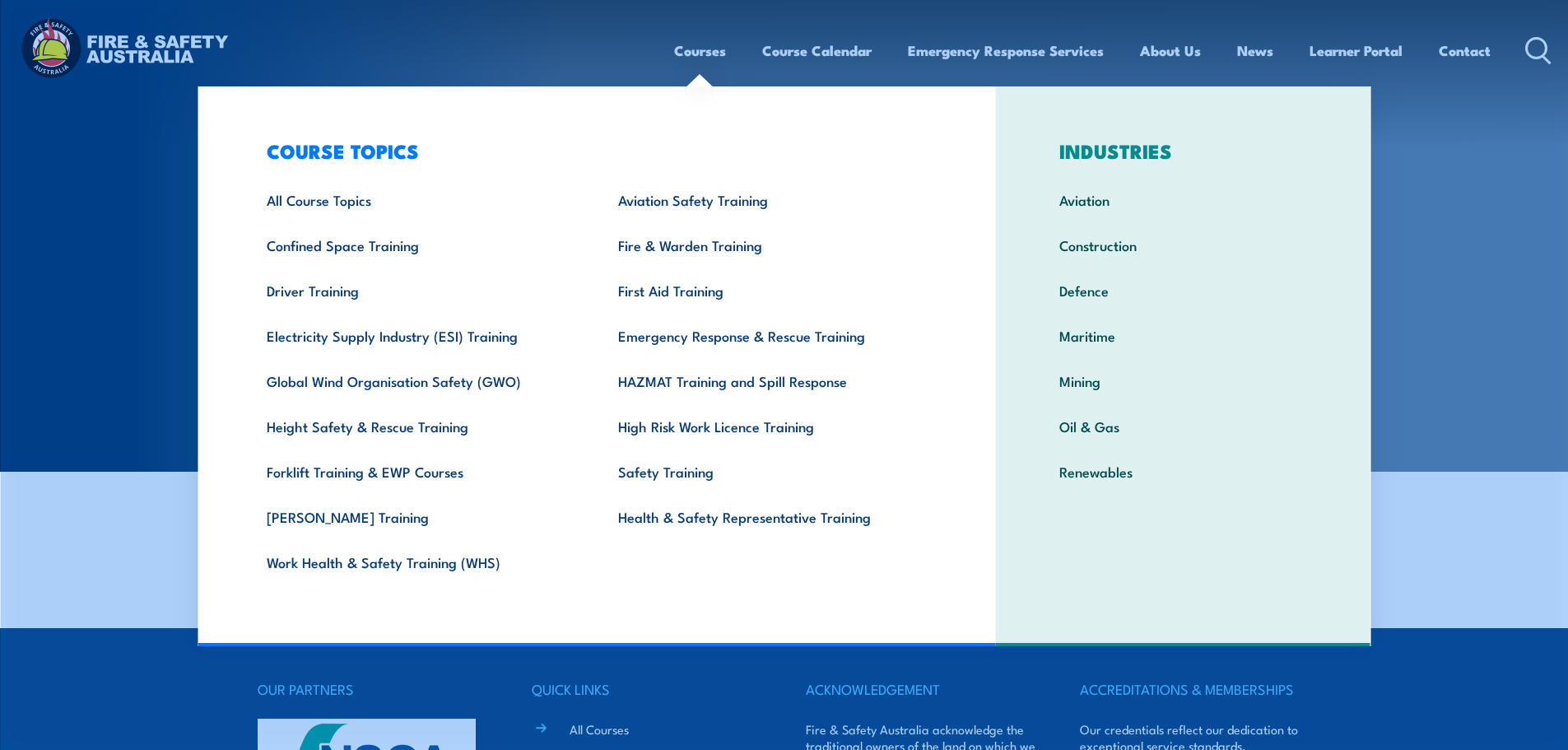
click at [708, 55] on link "Courses" at bounding box center [700, 50] width 52 height 43
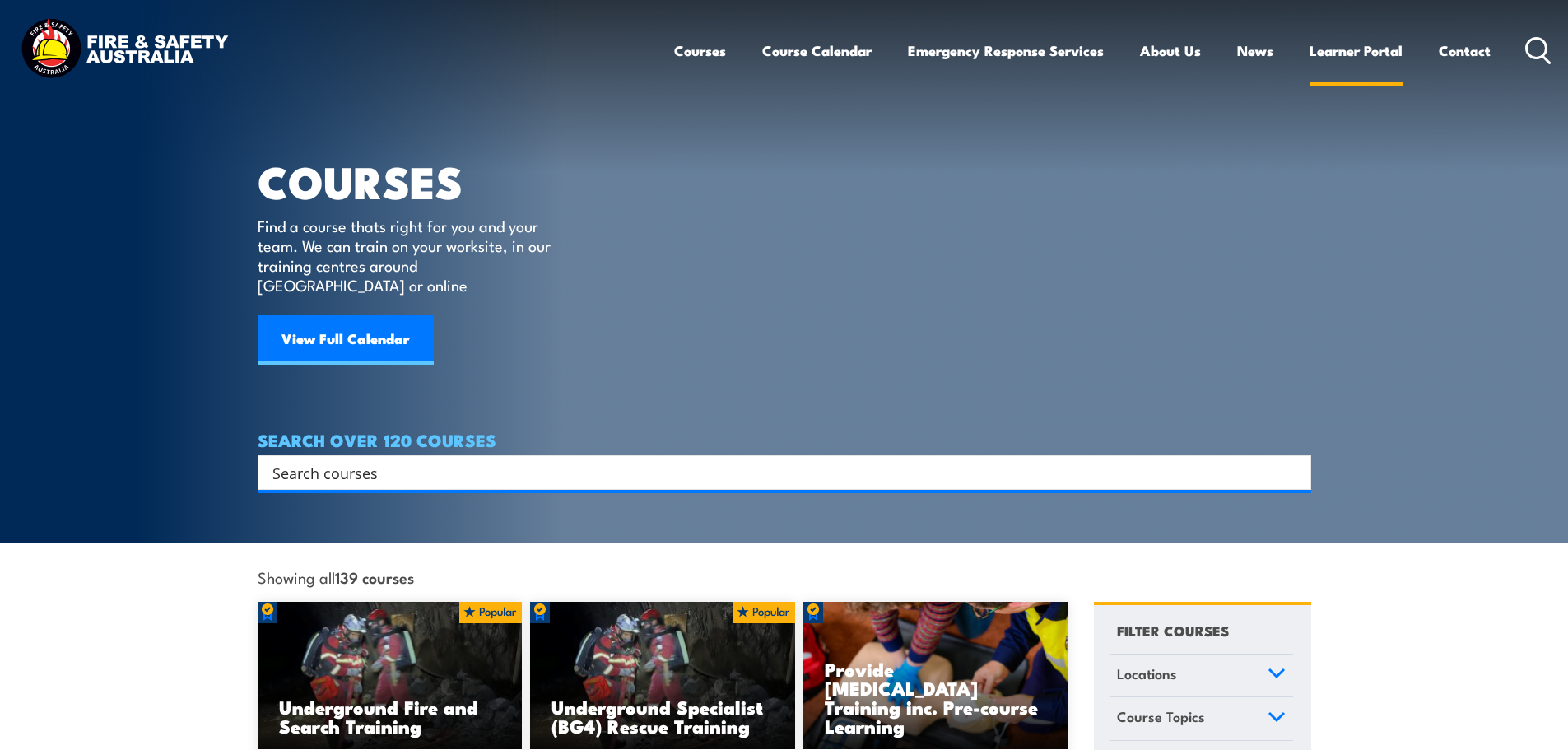
click at [1325, 46] on link "Learner Portal" at bounding box center [1356, 50] width 93 height 43
